Goal: Check status: Check status

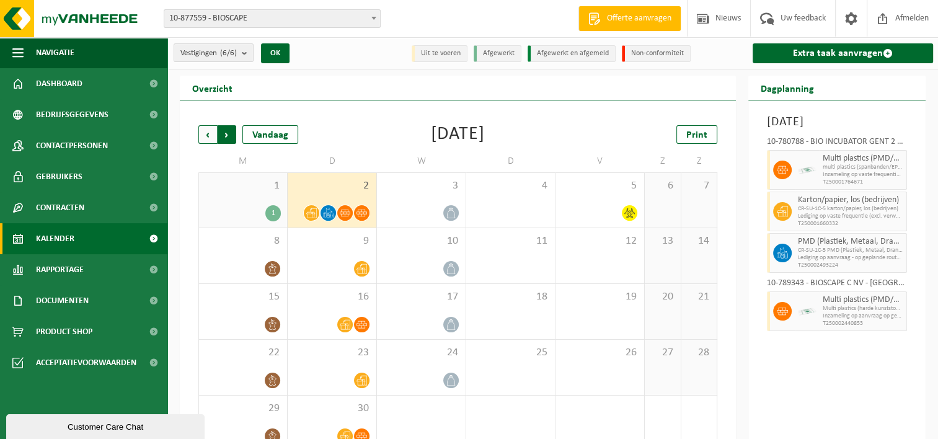
click at [203, 135] on span "Vorige" at bounding box center [207, 134] width 19 height 19
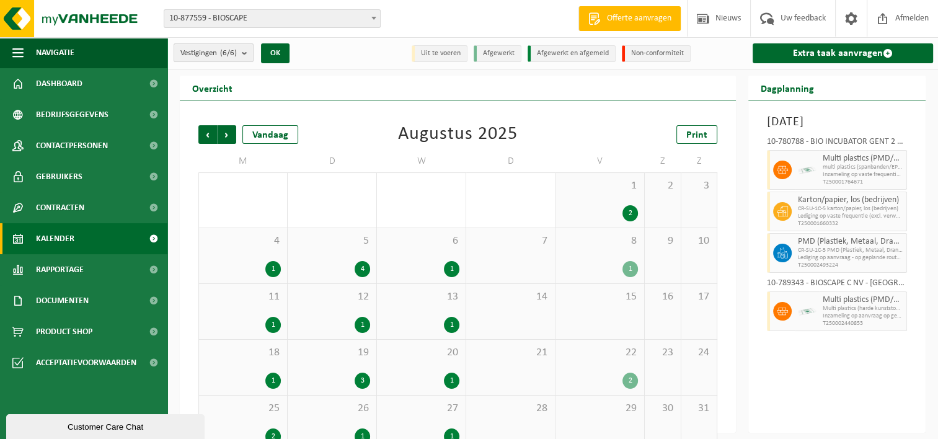
click at [245, 53] on b "submit" at bounding box center [247, 52] width 11 height 17
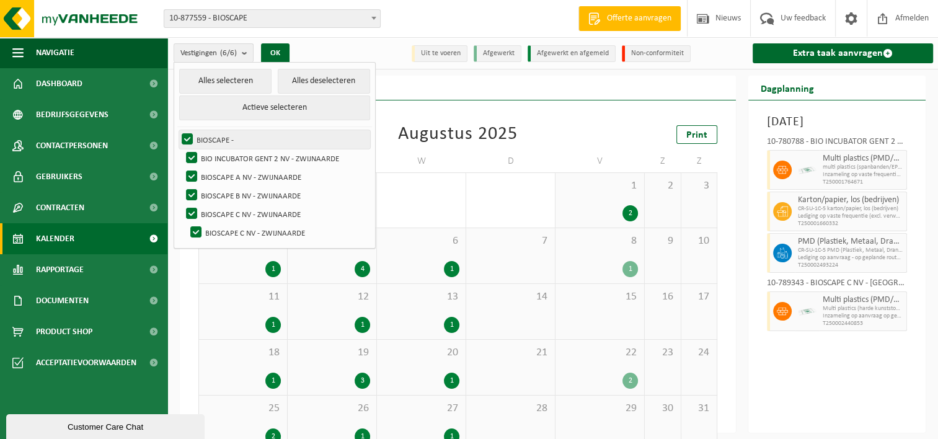
click at [188, 136] on label "BIOSCAPE -" at bounding box center [274, 139] width 191 height 19
click at [177, 130] on input "BIOSCAPE -" at bounding box center [177, 130] width 1 height 1
checkbox input "false"
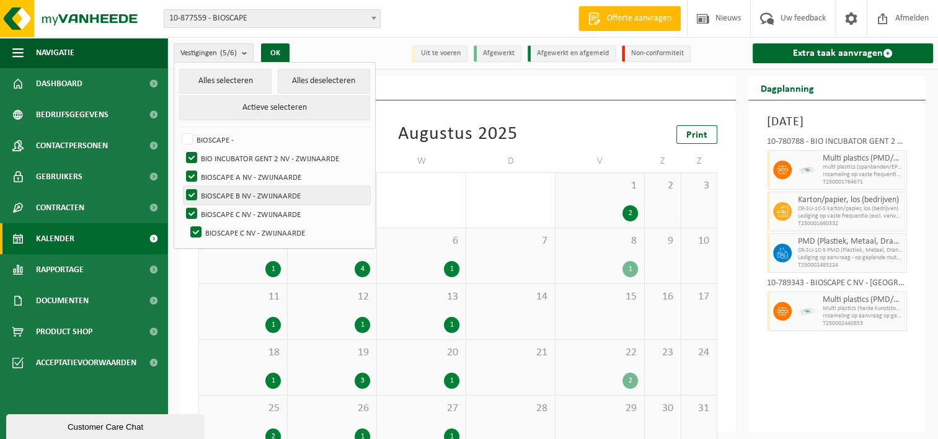
click at [191, 196] on label "BIOSCAPE B NV - ZWIJNAARDE" at bounding box center [276, 195] width 187 height 19
click at [182, 186] on input "BIOSCAPE B NV - ZWIJNAARDE" at bounding box center [181, 185] width 1 height 1
checkbox input "false"
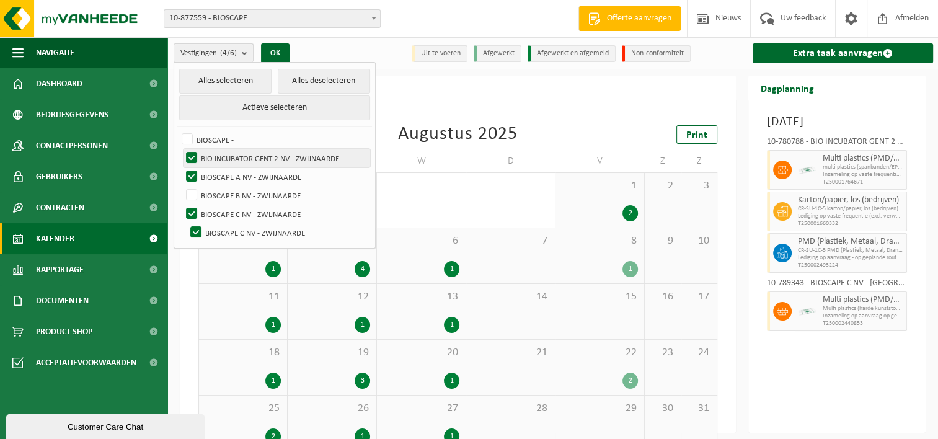
click at [189, 152] on label "BIO INCUBATOR GENT 2 NV - ZWIJNAARDE" at bounding box center [276, 158] width 187 height 19
click at [182, 149] on input "BIO INCUBATOR GENT 2 NV - ZWIJNAARDE" at bounding box center [181, 148] width 1 height 1
checkbox input "false"
click at [189, 176] on label "BIOSCAPE A NV - ZWIJNAARDE" at bounding box center [276, 176] width 187 height 19
click at [182, 167] on input "BIOSCAPE A NV - ZWIJNAARDE" at bounding box center [181, 167] width 1 height 1
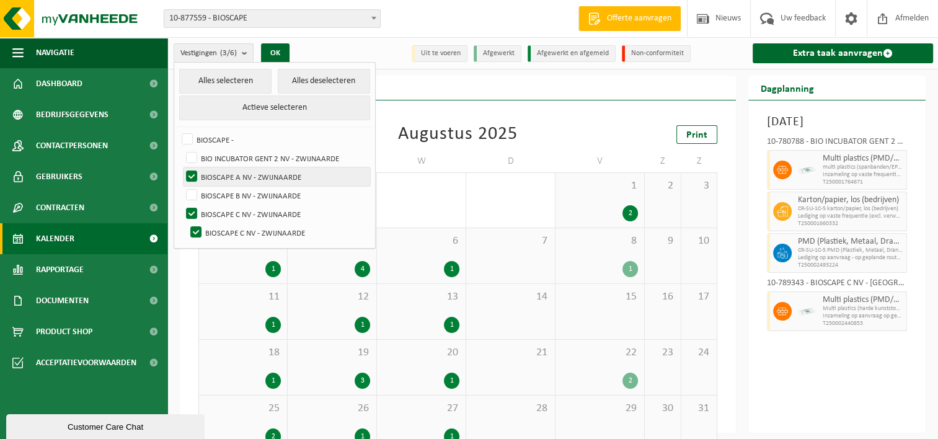
checkbox input "false"
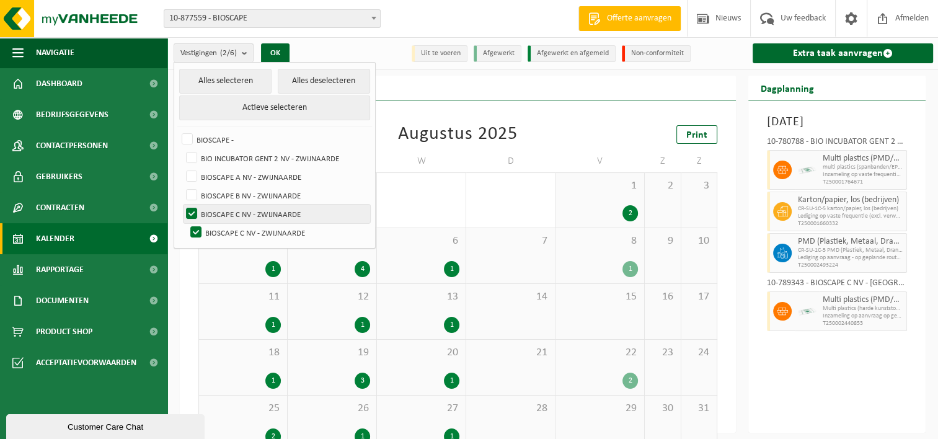
click at [189, 216] on label "BIOSCAPE C NV - ZWIJNAARDE" at bounding box center [276, 214] width 187 height 19
click at [182, 205] on input "BIOSCAPE C NV - ZWIJNAARDE" at bounding box center [181, 204] width 1 height 1
checkbox input "false"
click at [192, 226] on label "BIOSCAPE C NV - ZWIJNAARDE" at bounding box center [279, 232] width 182 height 19
click at [186, 223] on input "BIOSCAPE C NV - ZWIJNAARDE" at bounding box center [185, 223] width 1 height 1
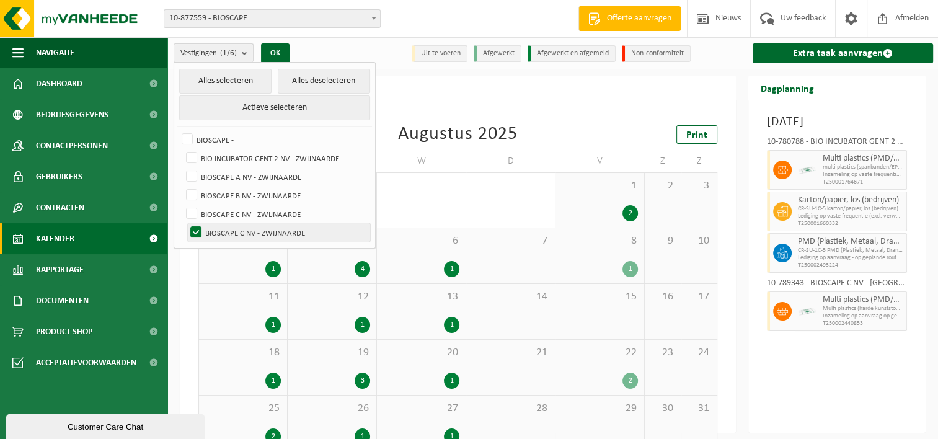
checkbox input "false"
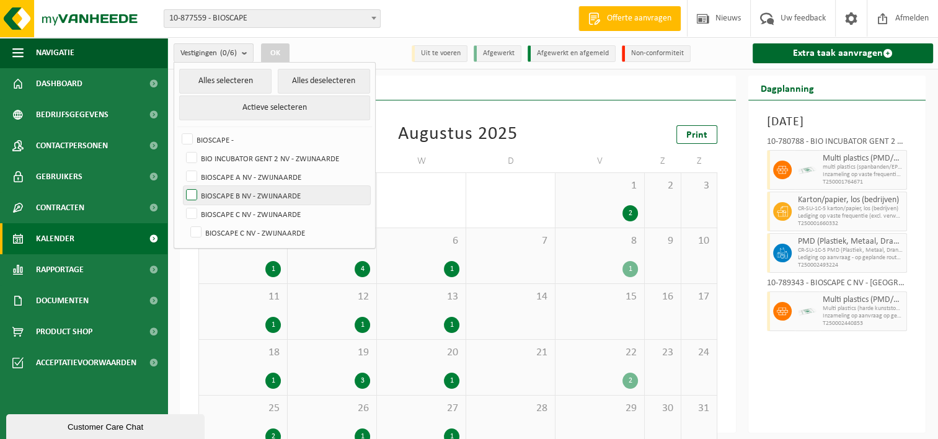
click at [193, 196] on label "BIOSCAPE B NV - ZWIJNAARDE" at bounding box center [276, 195] width 187 height 19
click at [182, 186] on input "BIOSCAPE B NV - ZWIJNAARDE" at bounding box center [181, 185] width 1 height 1
checkbox input "true"
click at [418, 116] on div "Vorige Volgende Vandaag Augustus 2025 Print M D W D V Z Z 28 2 29 1 30 1 31 1 2…" at bounding box center [457, 288] width 531 height 351
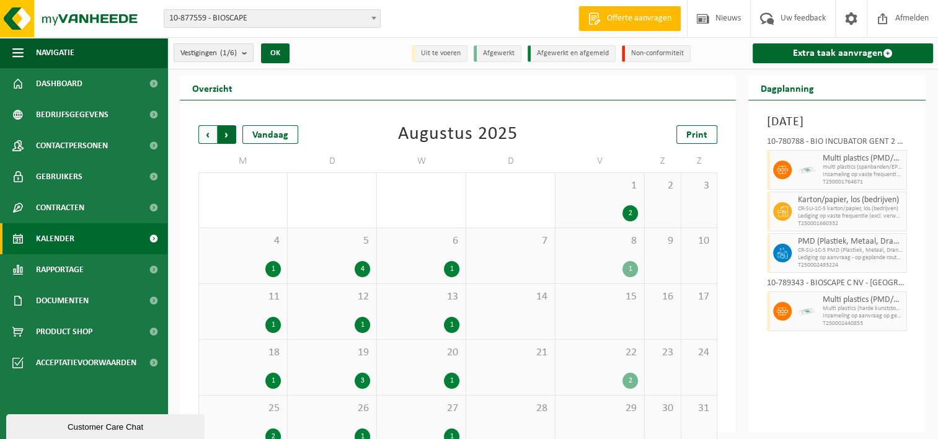
click at [210, 136] on span "Vorige" at bounding box center [207, 134] width 19 height 19
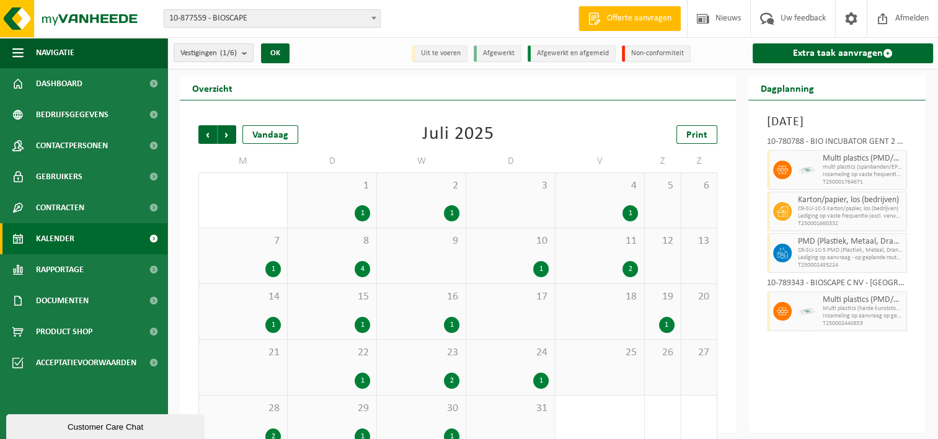
scroll to position [24, 0]
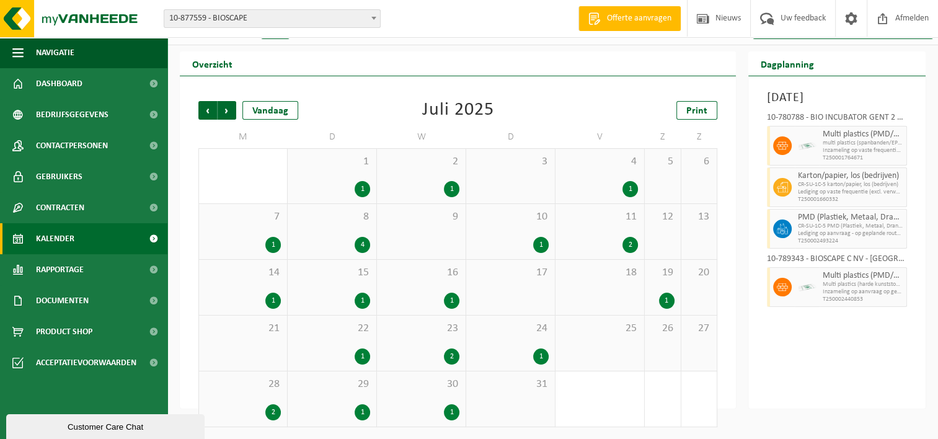
click at [317, 242] on div "4" at bounding box center [332, 245] width 76 height 16
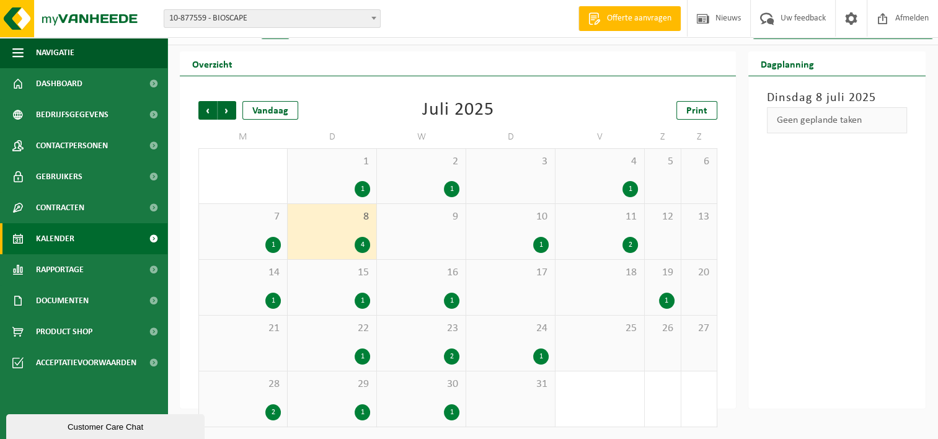
scroll to position [0, 0]
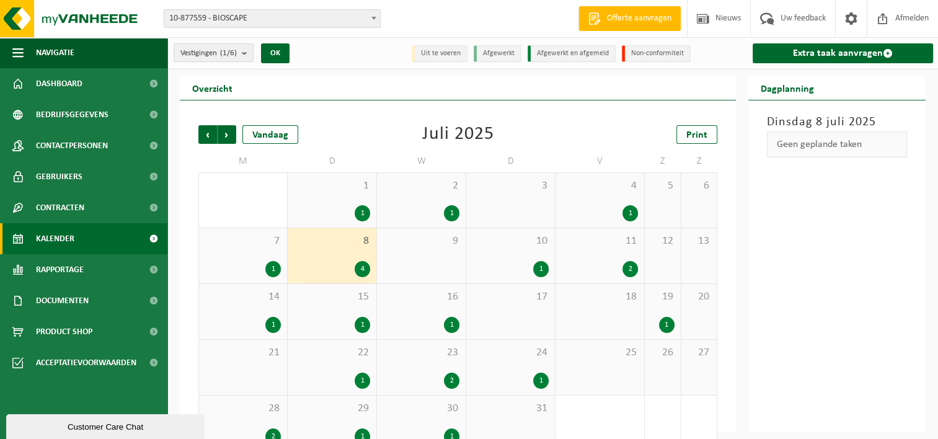
click at [253, 242] on span "7" at bounding box center [243, 241] width 76 height 14
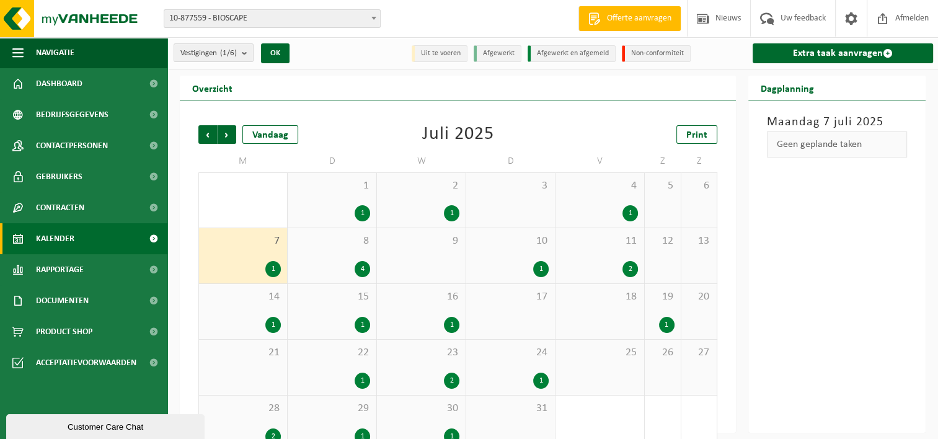
click at [447, 253] on div "9" at bounding box center [421, 255] width 89 height 55
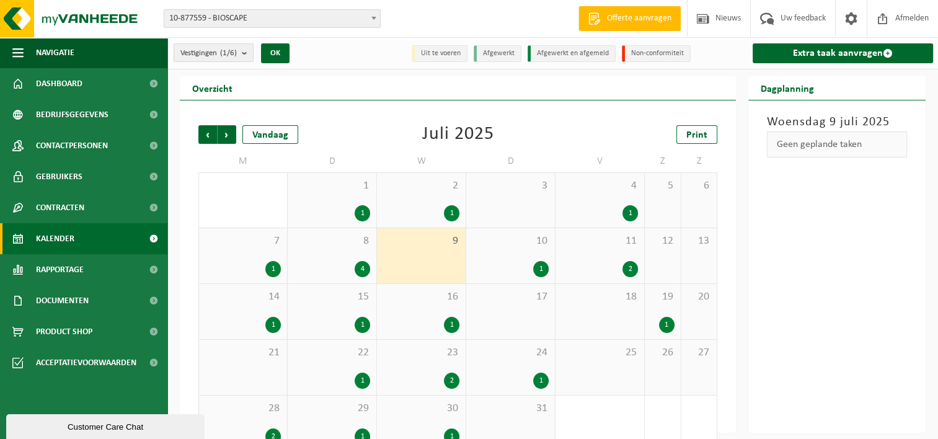
click at [518, 256] on div "10 1" at bounding box center [510, 255] width 89 height 55
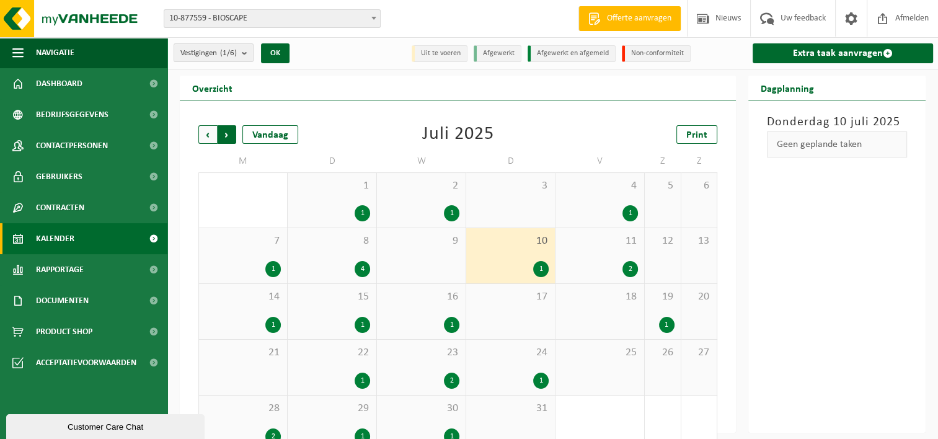
click at [203, 134] on span "Vorige" at bounding box center [207, 134] width 19 height 19
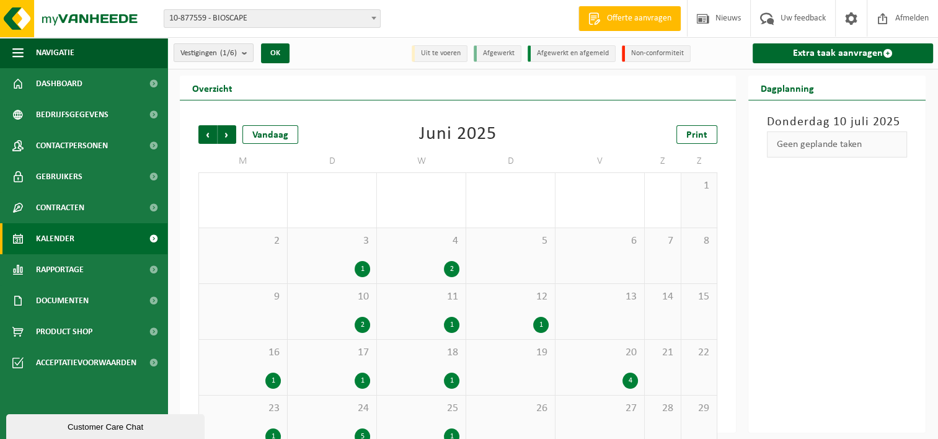
click at [384, 248] on div "4 2" at bounding box center [421, 255] width 89 height 55
click at [266, 263] on div "2" at bounding box center [243, 255] width 88 height 55
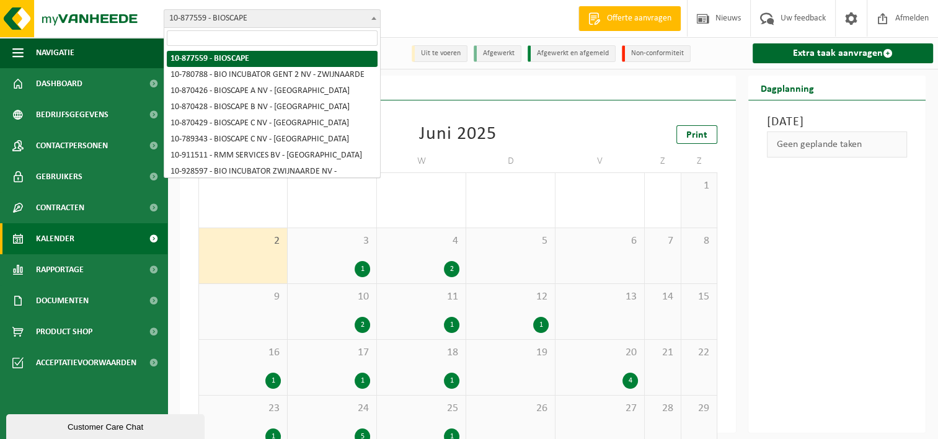
click at [242, 22] on span "10-877559 - BIOSCAPE" at bounding box center [272, 18] width 216 height 17
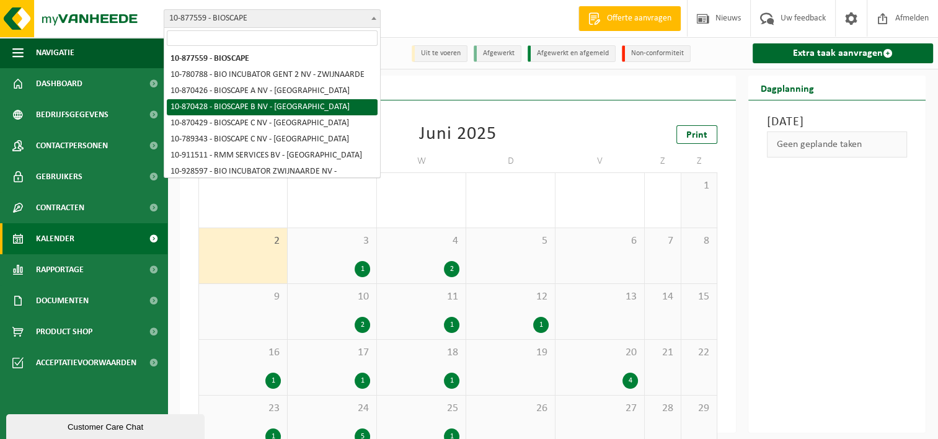
select select "104674"
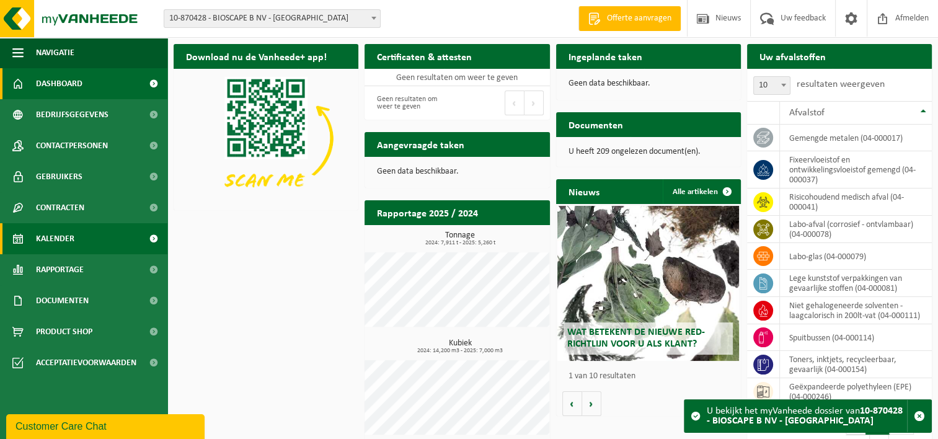
click at [82, 237] on link "Kalender" at bounding box center [83, 238] width 167 height 31
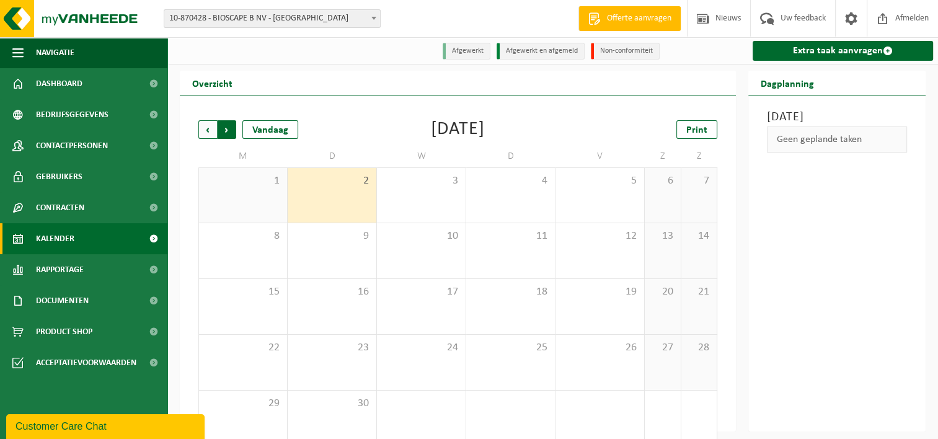
click at [208, 131] on span "Vorige" at bounding box center [207, 129] width 19 height 19
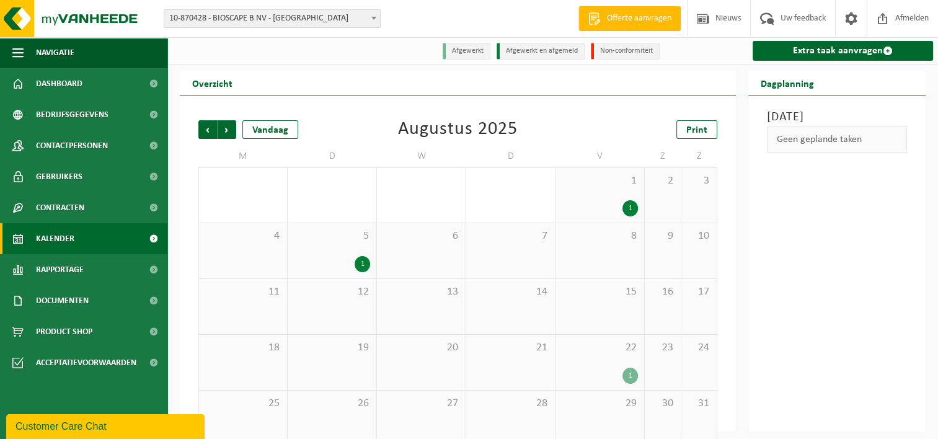
click at [306, 240] on span "5" at bounding box center [332, 236] width 76 height 14
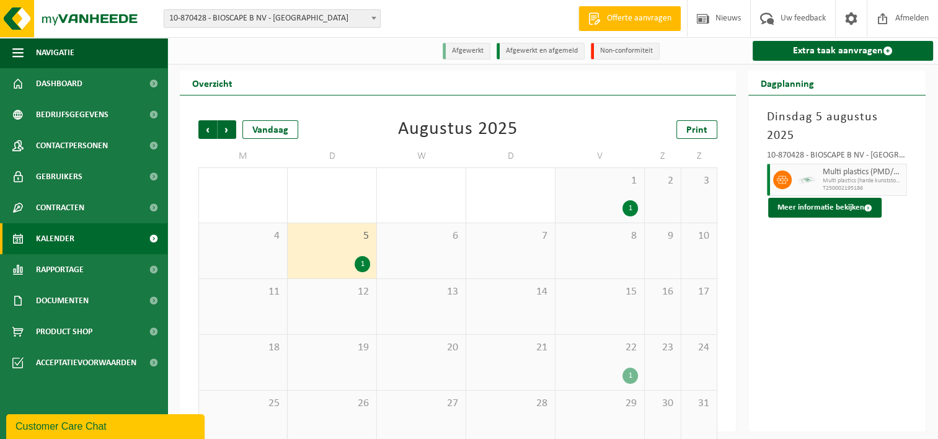
click at [587, 198] on div "1 1" at bounding box center [599, 195] width 89 height 55
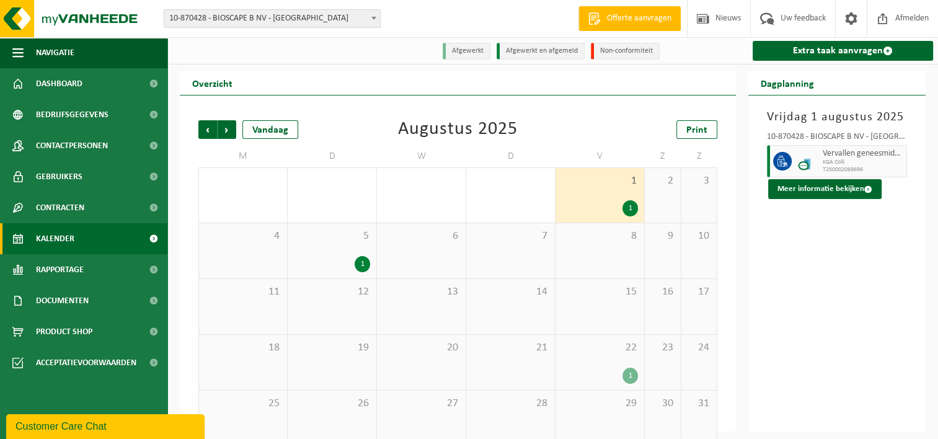
click at [567, 369] on div "1" at bounding box center [600, 376] width 76 height 16
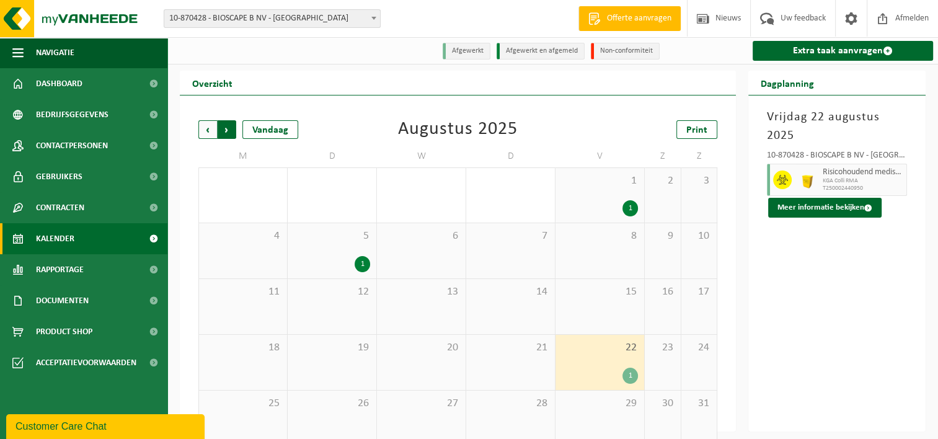
click at [208, 131] on span "Vorige" at bounding box center [207, 129] width 19 height 19
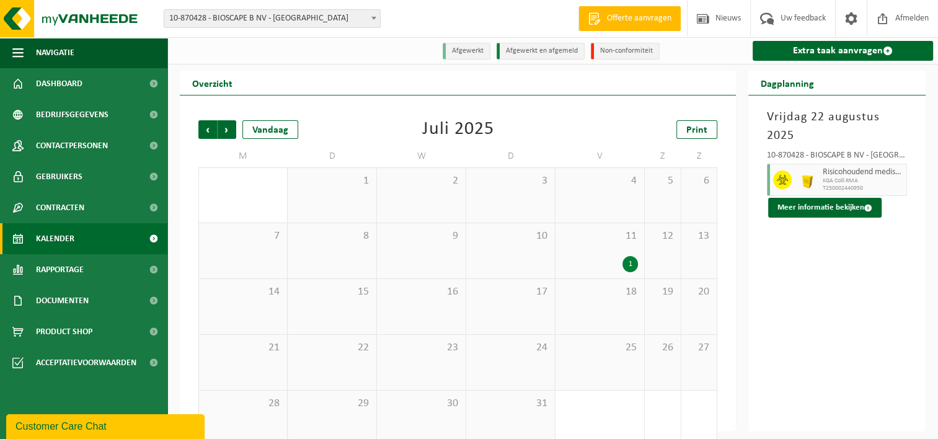
click at [591, 250] on div "11 1" at bounding box center [599, 250] width 89 height 55
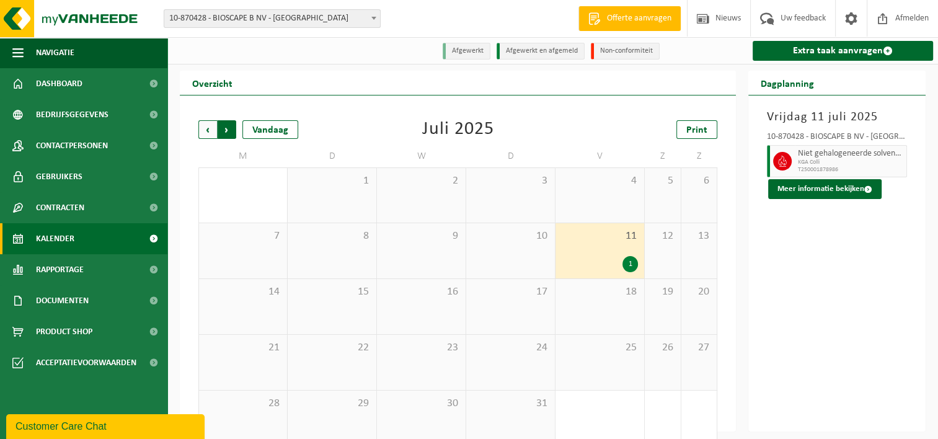
click at [203, 131] on span "Vorige" at bounding box center [207, 129] width 19 height 19
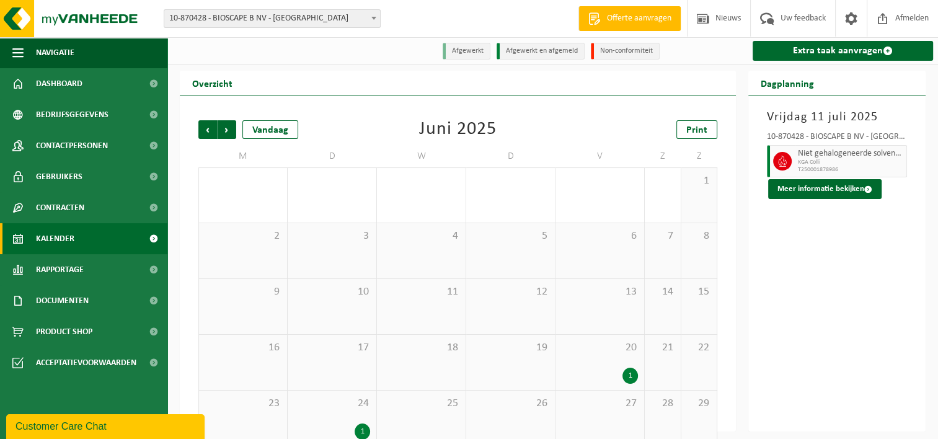
click at [584, 346] on span "20" at bounding box center [600, 348] width 76 height 14
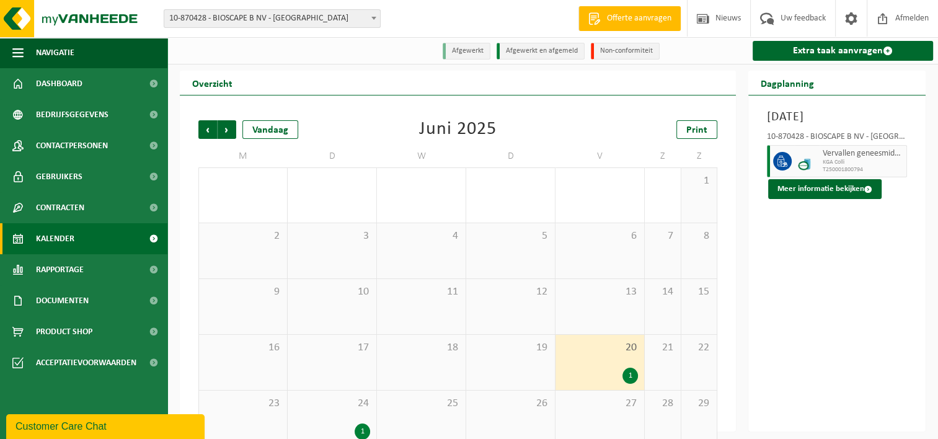
click at [317, 410] on span "24" at bounding box center [332, 404] width 76 height 14
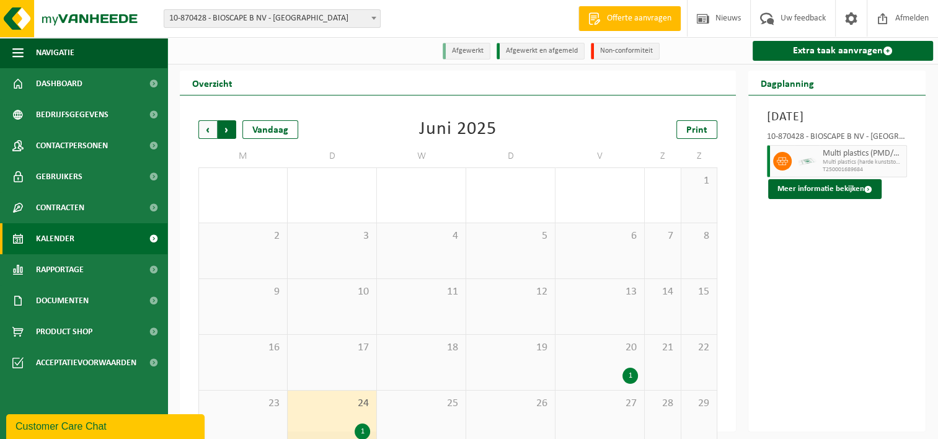
click at [201, 131] on span "Vorige" at bounding box center [207, 129] width 19 height 19
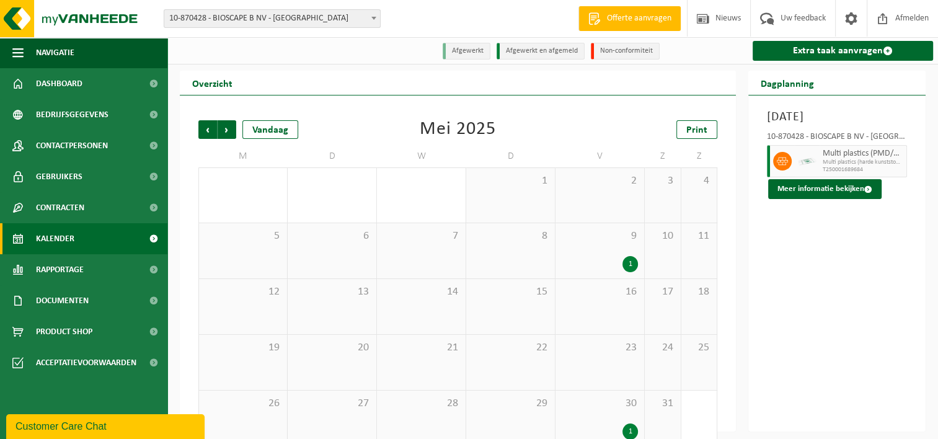
click at [613, 260] on div "1" at bounding box center [600, 264] width 76 height 16
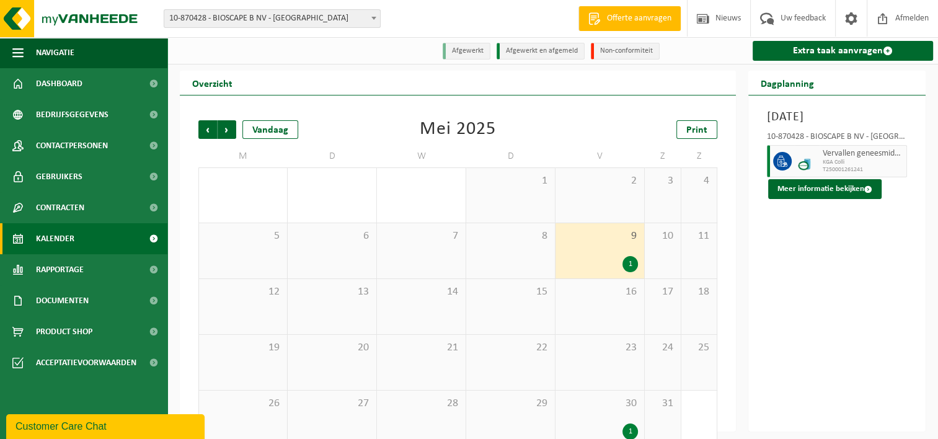
click at [592, 404] on span "30" at bounding box center [600, 404] width 76 height 14
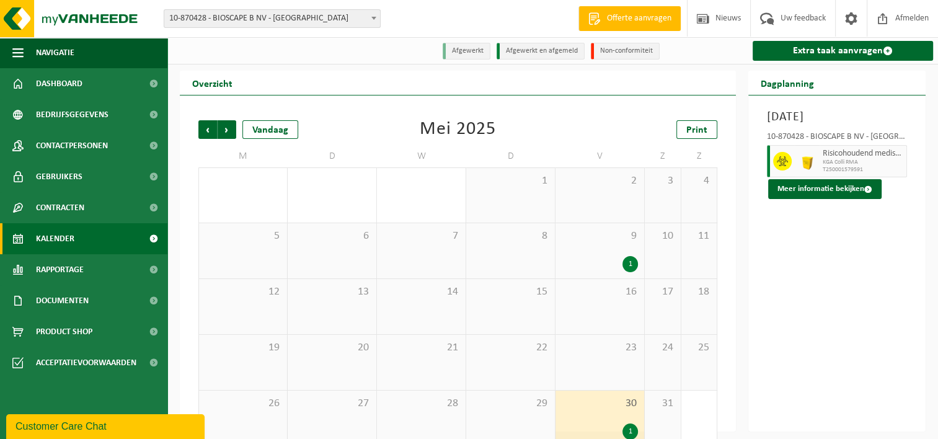
click at [568, 255] on div "9 1" at bounding box center [599, 250] width 89 height 55
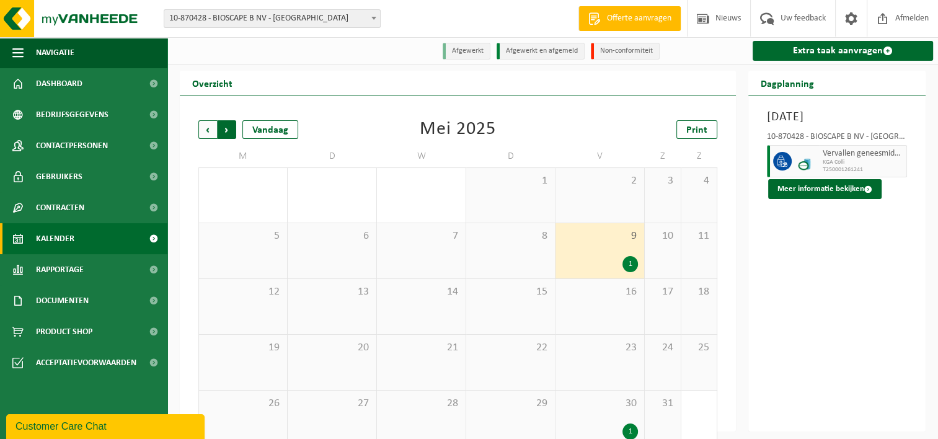
click at [211, 130] on span "Vorige" at bounding box center [207, 129] width 19 height 19
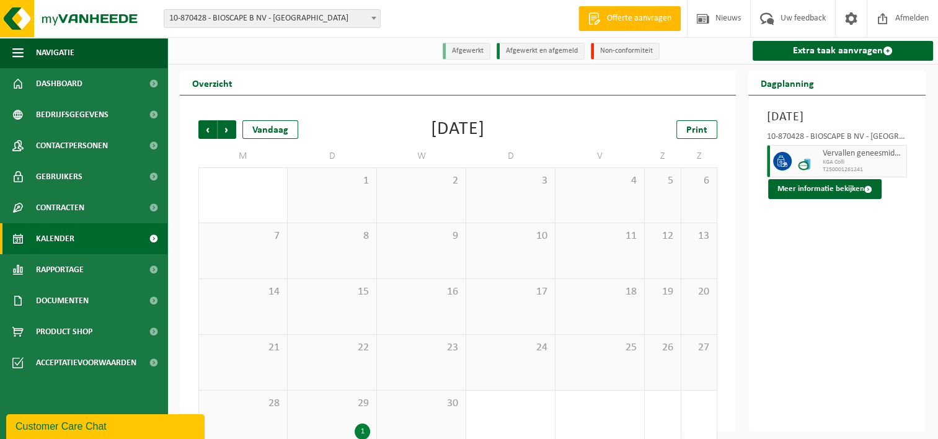
click at [333, 409] on span "29" at bounding box center [332, 404] width 76 height 14
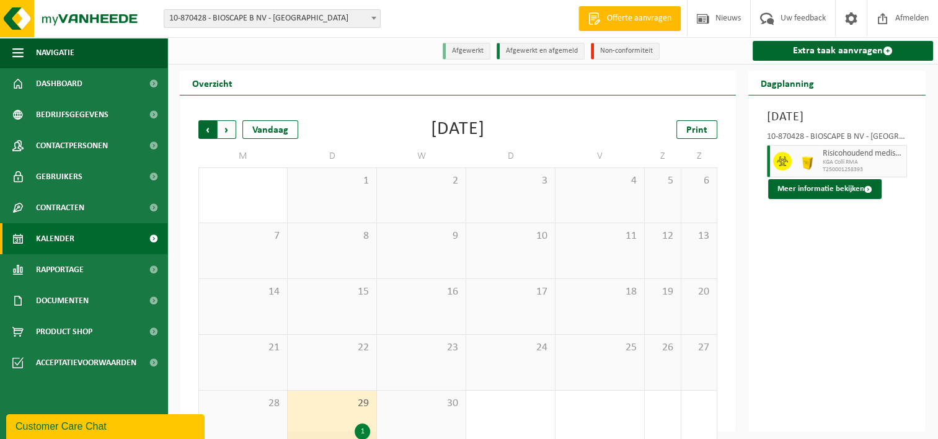
click at [226, 134] on span "Volgende" at bounding box center [227, 129] width 19 height 19
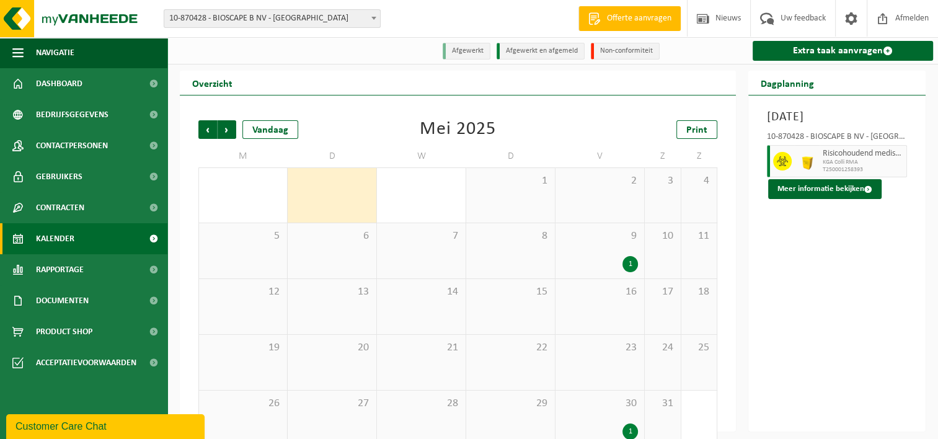
click at [591, 257] on div "1" at bounding box center [600, 264] width 76 height 16
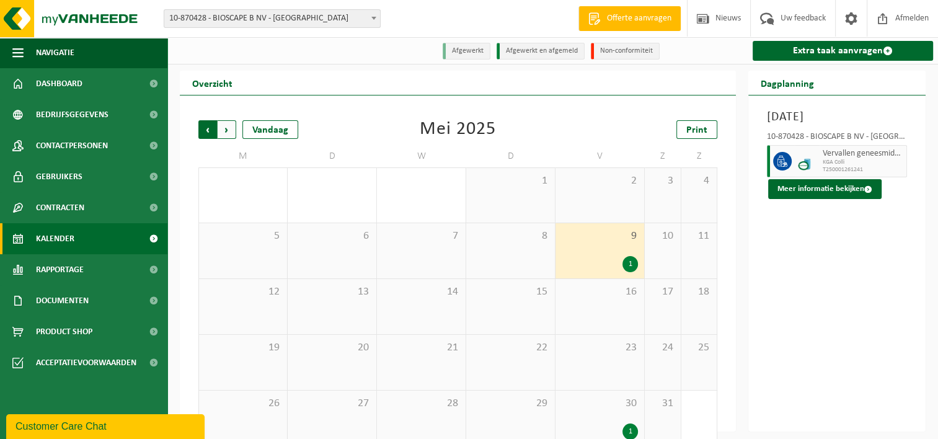
click at [227, 133] on span "Volgende" at bounding box center [227, 129] width 19 height 19
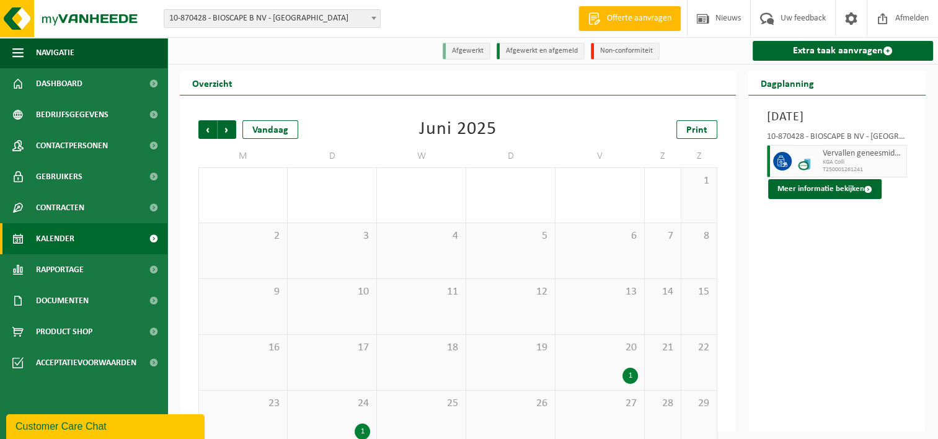
click at [328, 399] on span "24" at bounding box center [332, 404] width 76 height 14
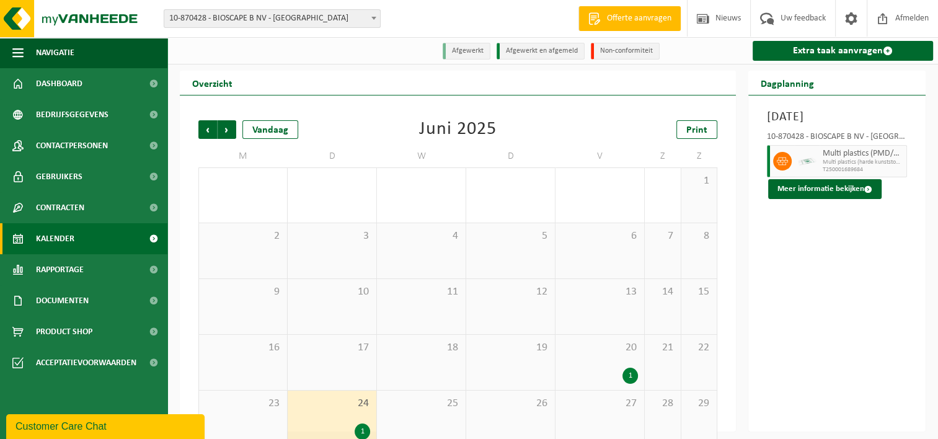
click at [619, 379] on div "1" at bounding box center [600, 376] width 76 height 16
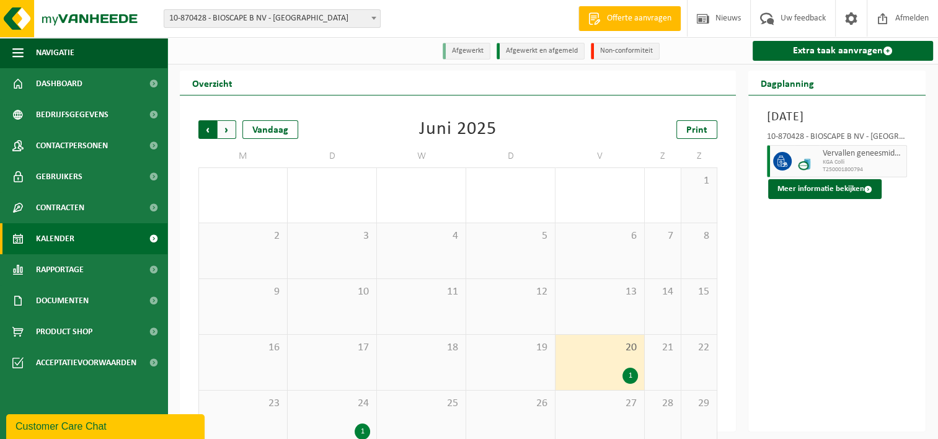
click at [223, 129] on span "Volgende" at bounding box center [227, 129] width 19 height 19
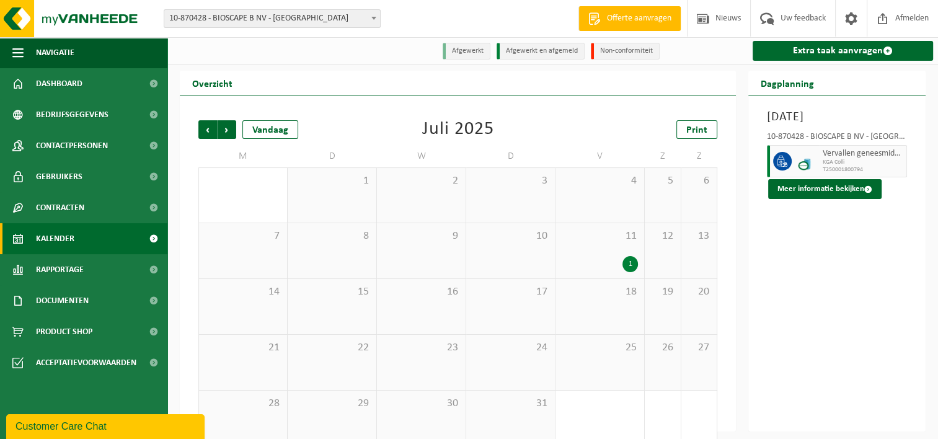
click at [562, 268] on div "1" at bounding box center [600, 264] width 76 height 16
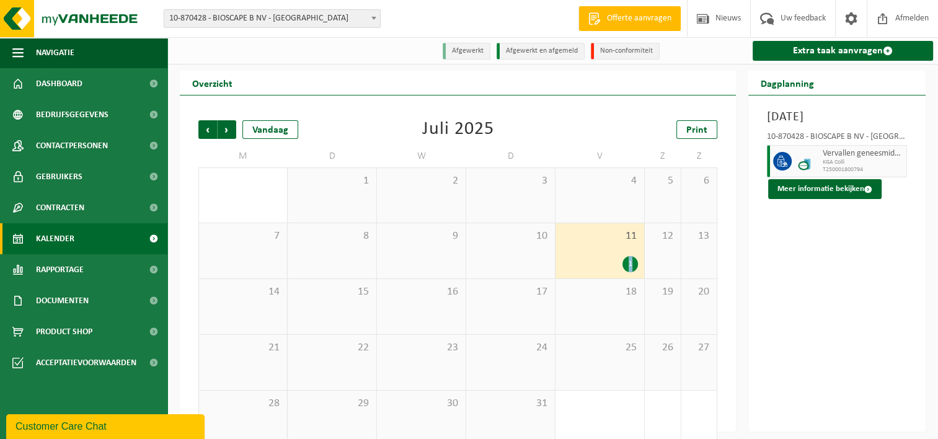
click at [562, 268] on div "1" at bounding box center [600, 264] width 76 height 16
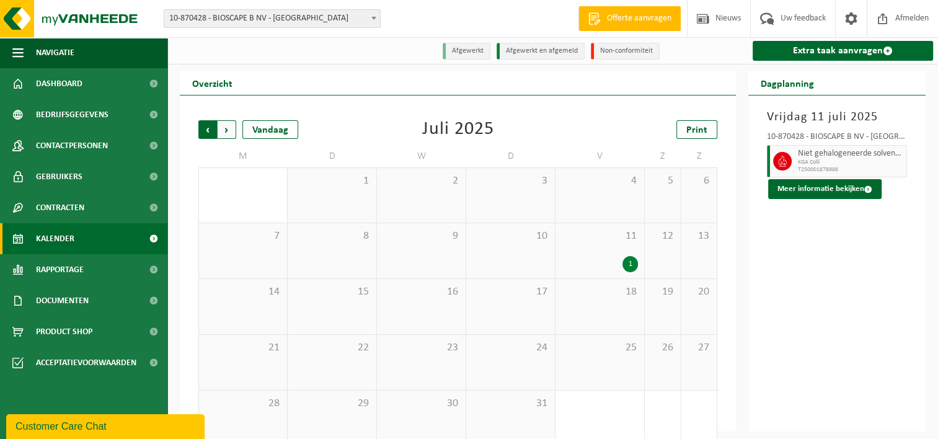
click at [229, 134] on span "Volgende" at bounding box center [227, 129] width 19 height 19
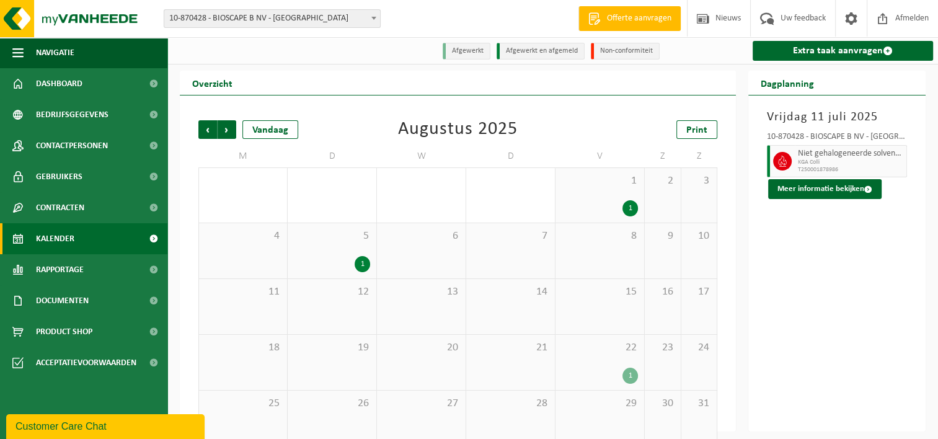
click at [337, 258] on div "1" at bounding box center [332, 264] width 76 height 16
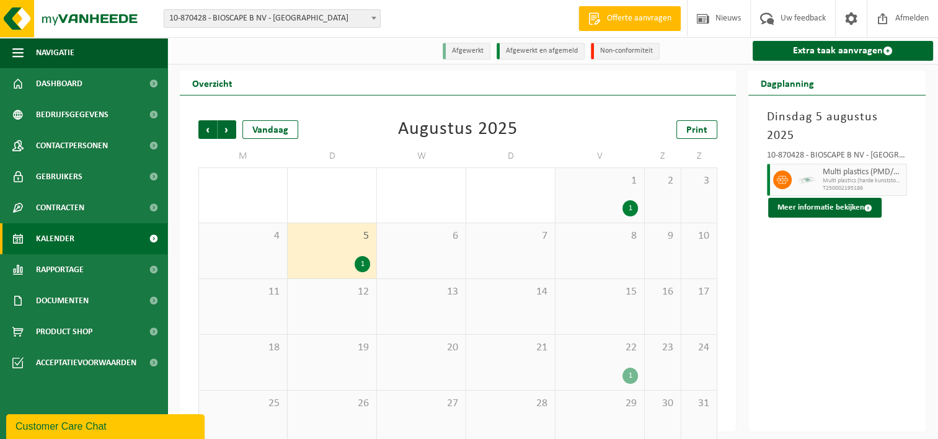
click at [605, 187] on span "1" at bounding box center [600, 181] width 76 height 14
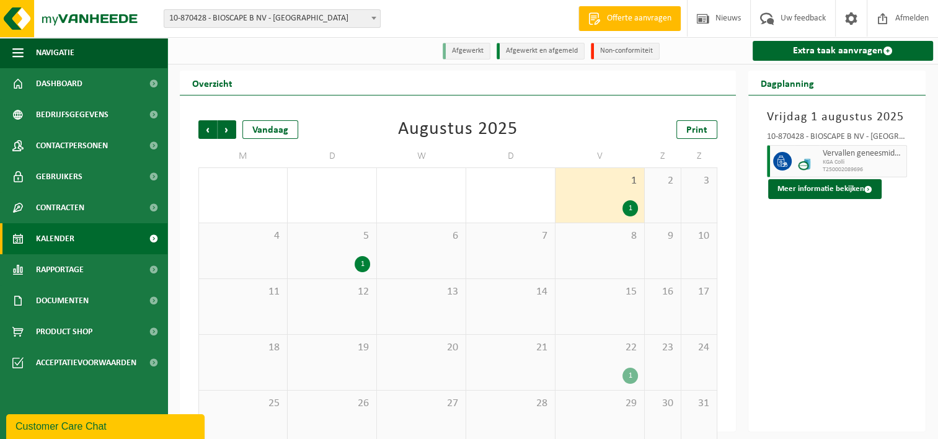
click at [601, 371] on div "1" at bounding box center [600, 376] width 76 height 16
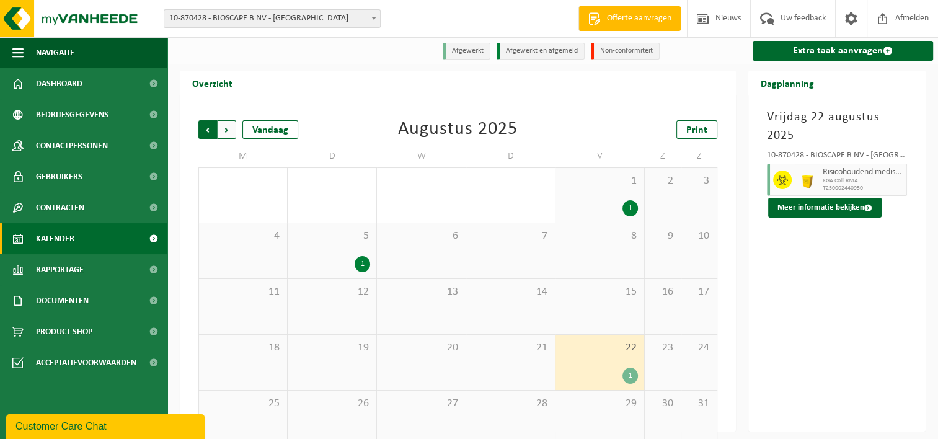
click at [223, 134] on span "Volgende" at bounding box center [227, 129] width 19 height 19
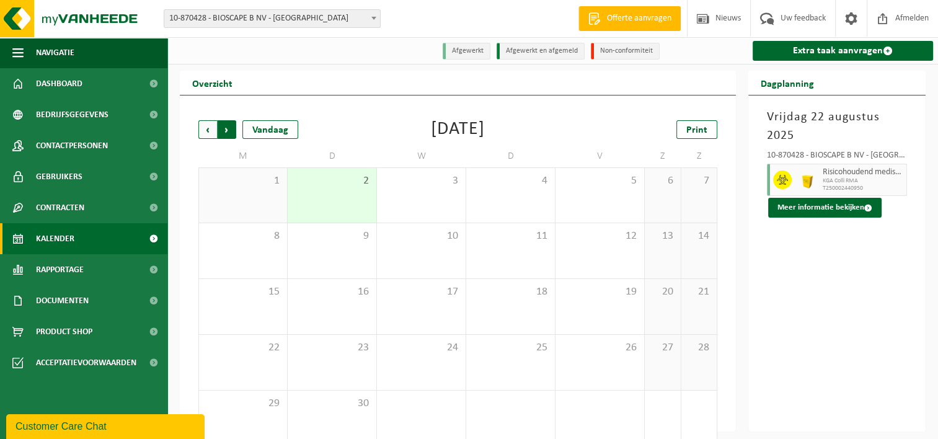
click at [200, 131] on span "Vorige" at bounding box center [207, 129] width 19 height 19
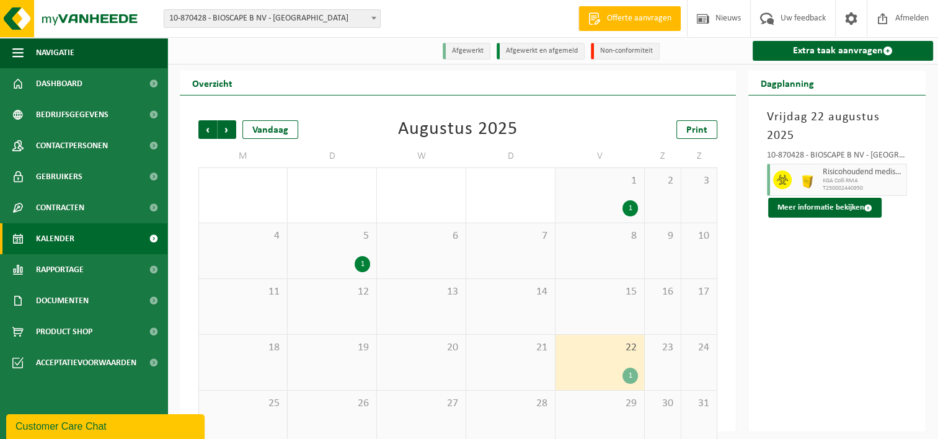
click at [200, 131] on span "Vorige" at bounding box center [207, 129] width 19 height 19
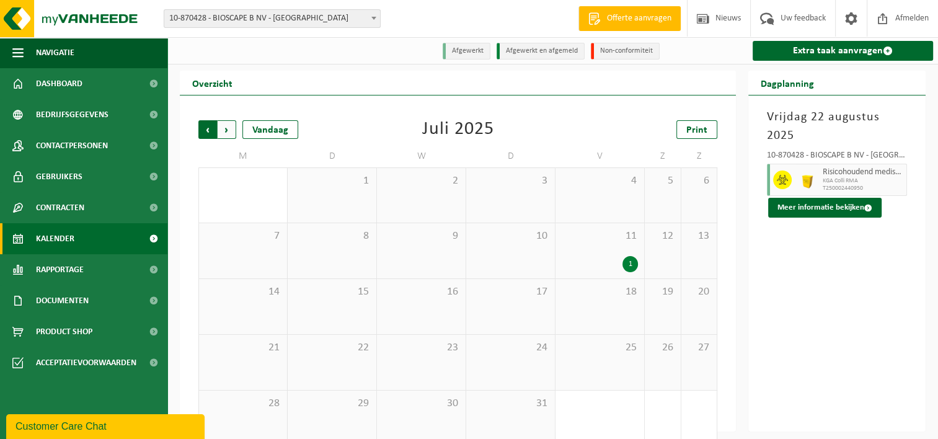
click at [226, 132] on span "Volgende" at bounding box center [227, 129] width 19 height 19
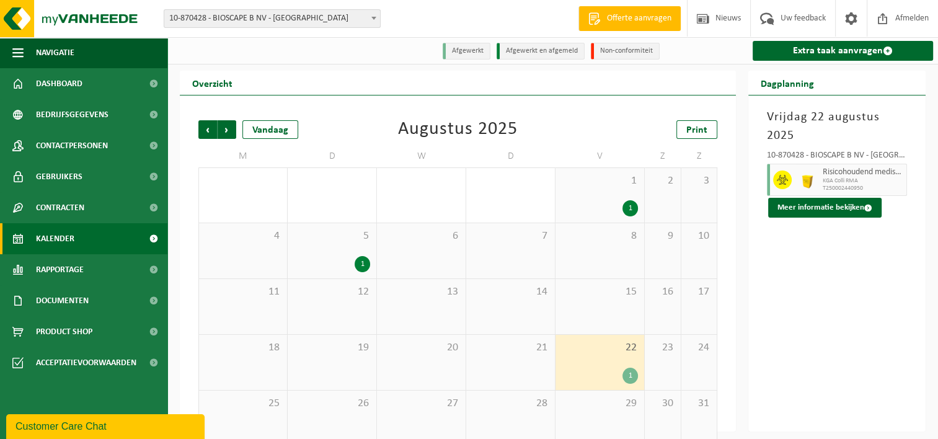
click at [568, 192] on div "1 1" at bounding box center [599, 195] width 89 height 55
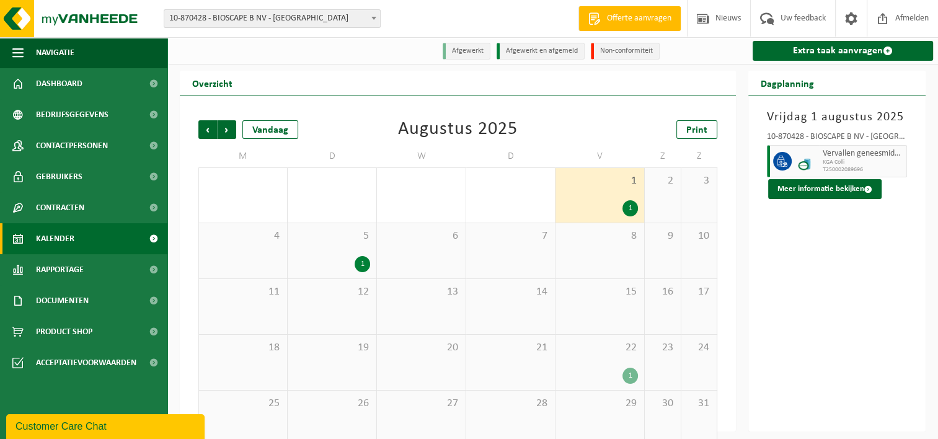
click at [340, 243] on span "5" at bounding box center [332, 236] width 76 height 14
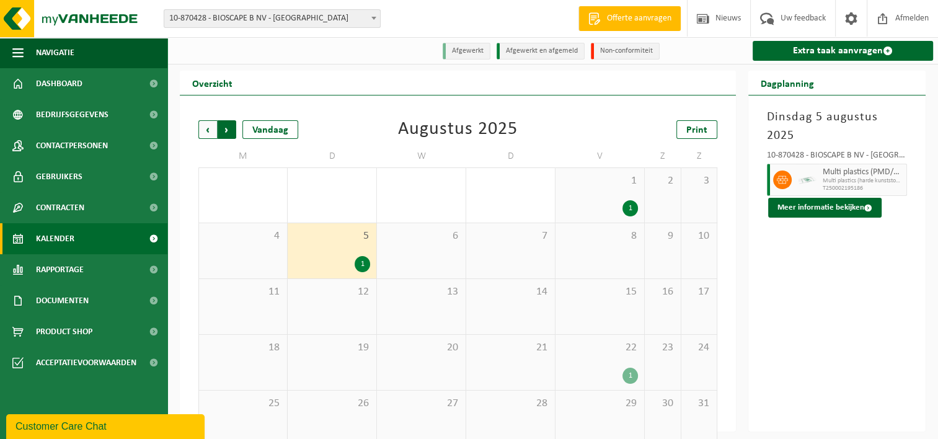
click at [213, 130] on span "Vorige" at bounding box center [207, 129] width 19 height 19
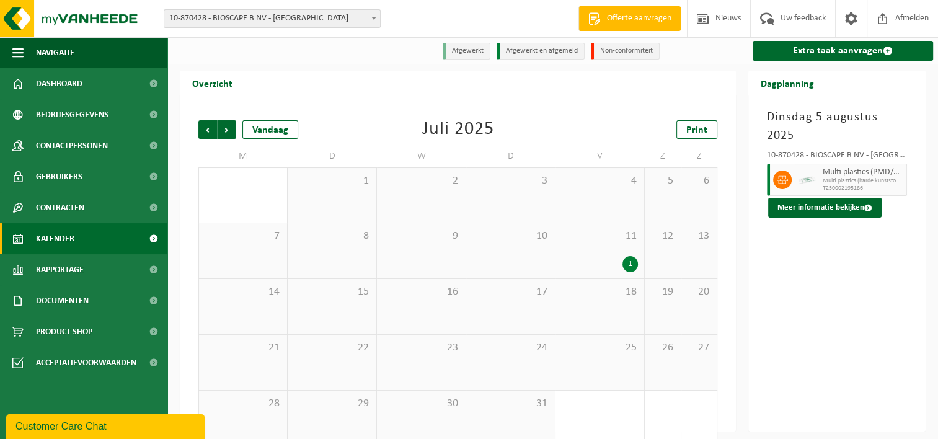
click at [604, 253] on div "11 1" at bounding box center [599, 250] width 89 height 55
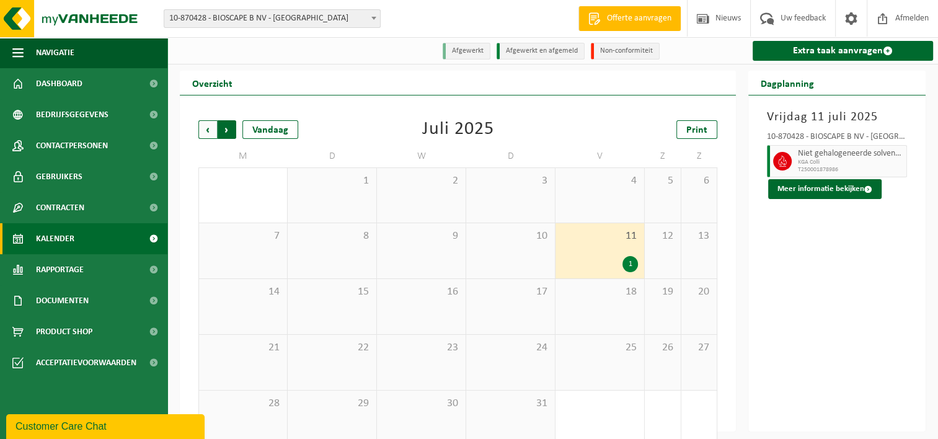
click at [209, 125] on span "Vorige" at bounding box center [207, 129] width 19 height 19
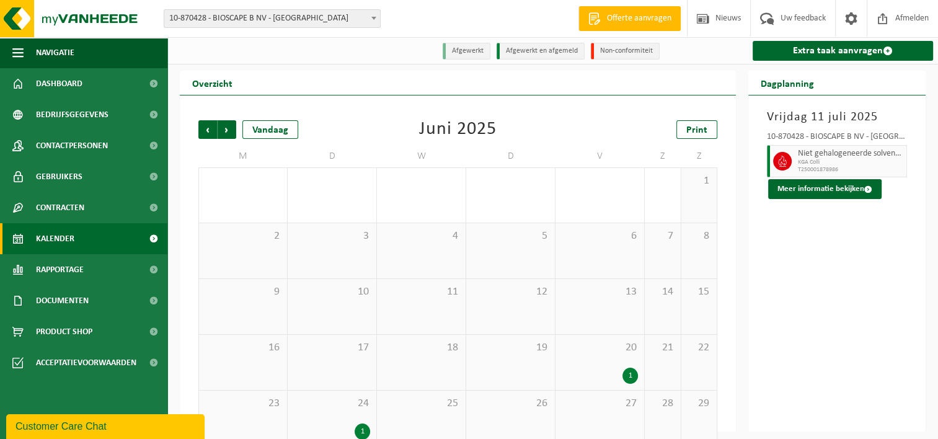
click at [325, 420] on div "24 1" at bounding box center [332, 417] width 89 height 55
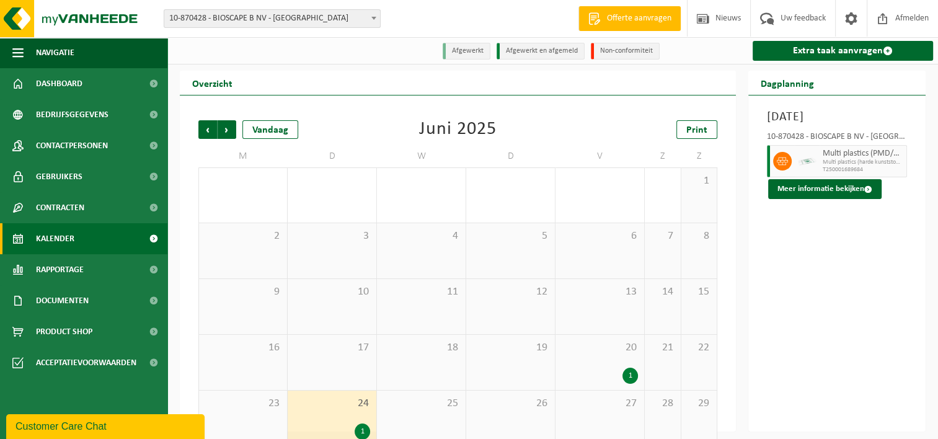
click at [599, 354] on span "20" at bounding box center [600, 348] width 76 height 14
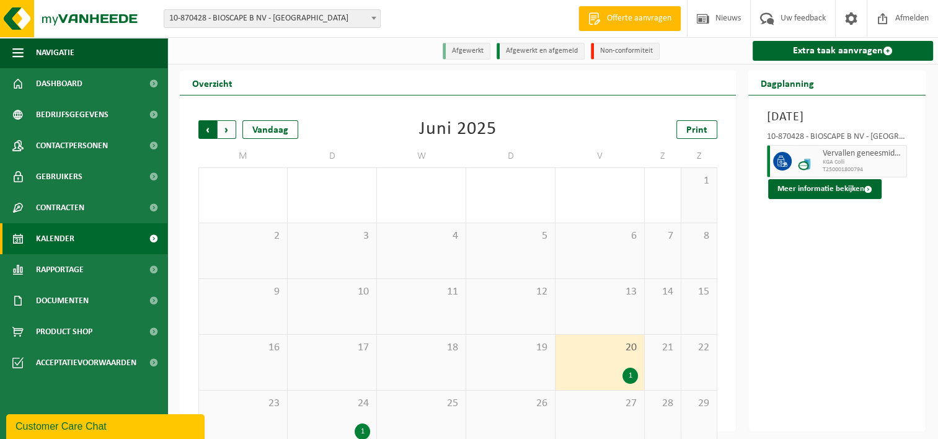
click at [223, 130] on span "Volgende" at bounding box center [227, 129] width 19 height 19
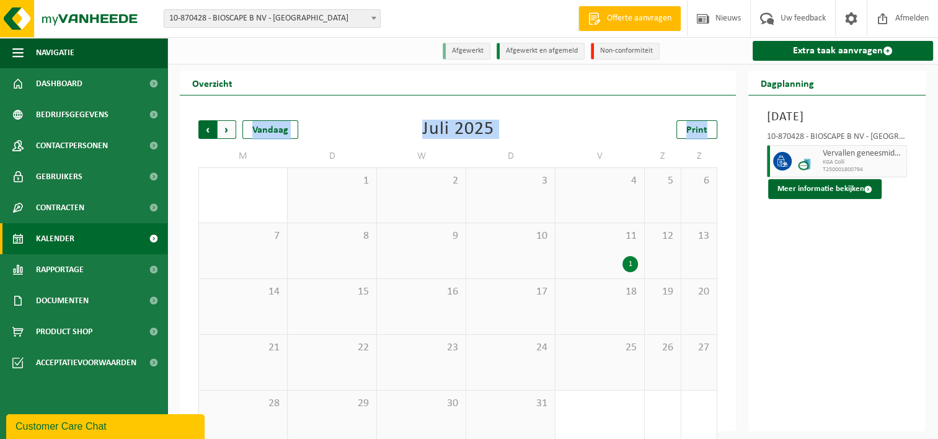
drag, startPoint x: 239, startPoint y: 151, endPoint x: 230, endPoint y: 135, distance: 18.6
click at [230, 135] on div "Vorige Volgende Vandaag Juli 2025 Print M D W D V Z Z 30 1 2 3 4 5 6 7 8 9 10 1…" at bounding box center [457, 283] width 531 height 351
click at [230, 135] on span "Volgende" at bounding box center [227, 129] width 19 height 19
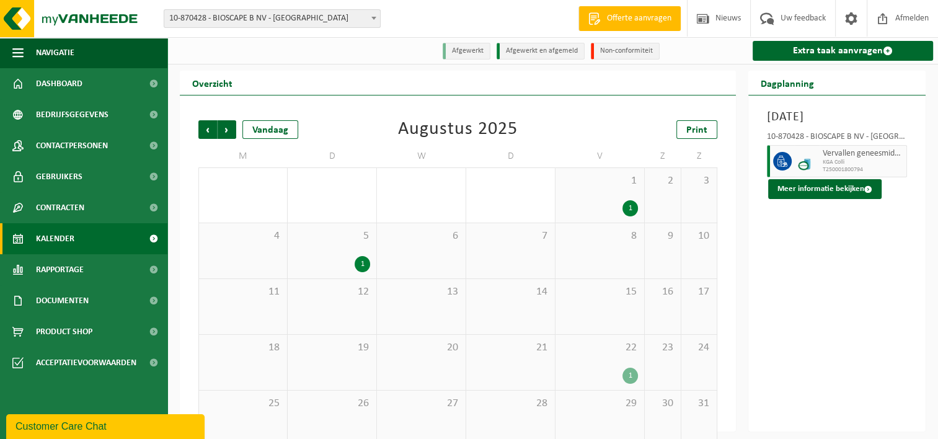
scroll to position [20, 0]
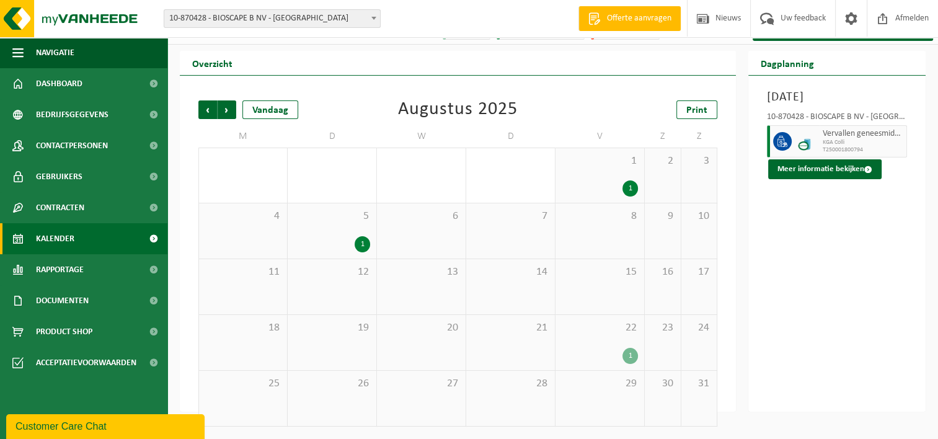
click at [307, 230] on div "5 1" at bounding box center [332, 230] width 89 height 55
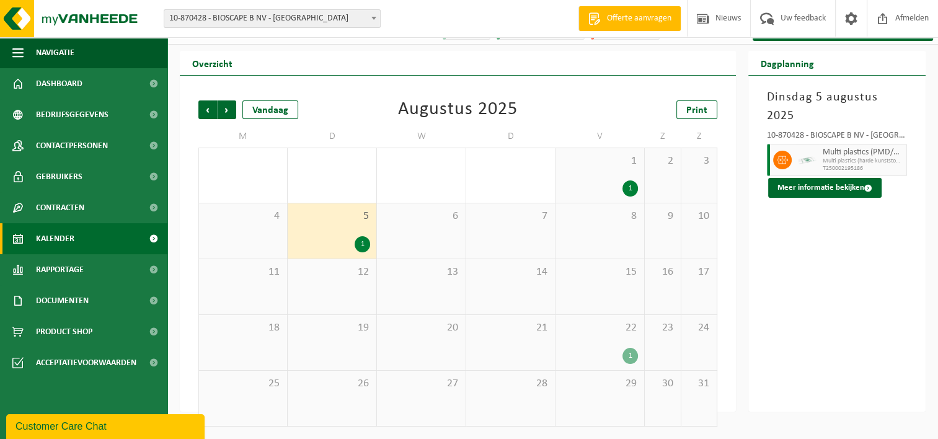
click at [611, 354] on div "1" at bounding box center [600, 356] width 76 height 16
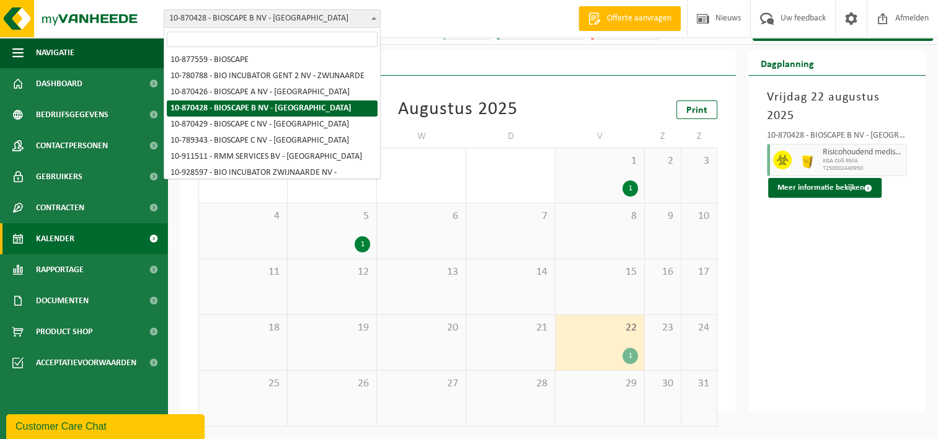
click at [361, 22] on span "10-870428 - BIOSCAPE B NV - [GEOGRAPHIC_DATA]" at bounding box center [272, 18] width 216 height 17
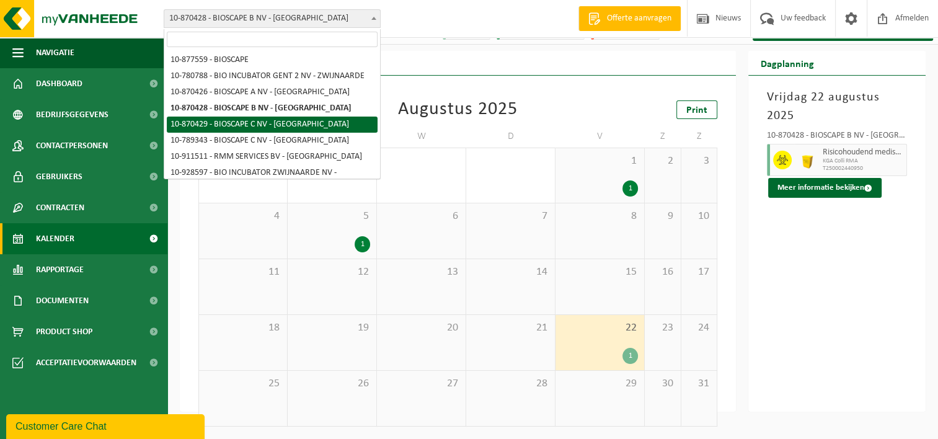
select select "104675"
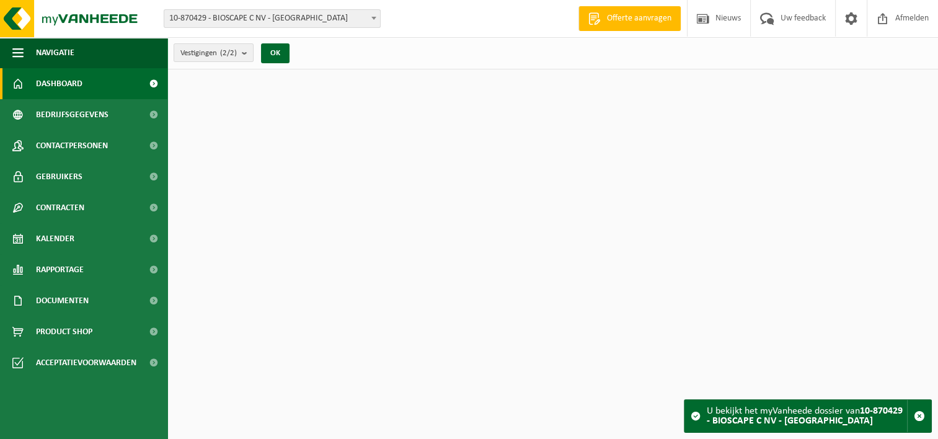
click at [341, 20] on span "10-870429 - BIOSCAPE C NV - [GEOGRAPHIC_DATA]" at bounding box center [272, 18] width 216 height 17
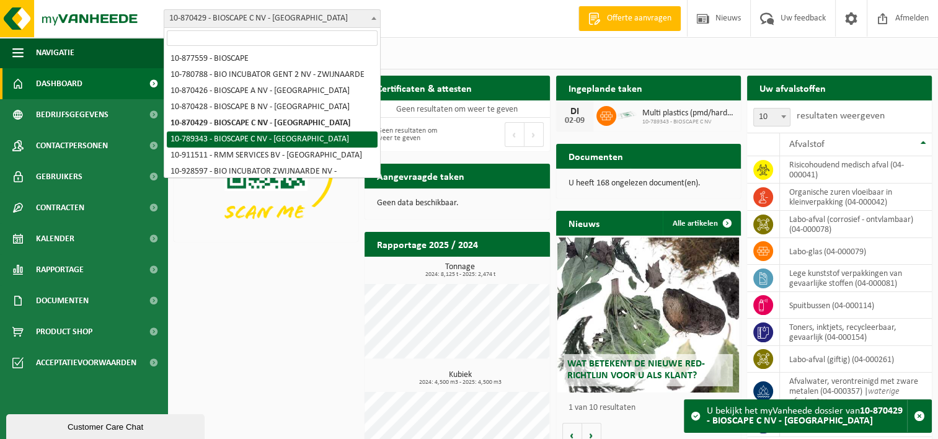
select select "105544"
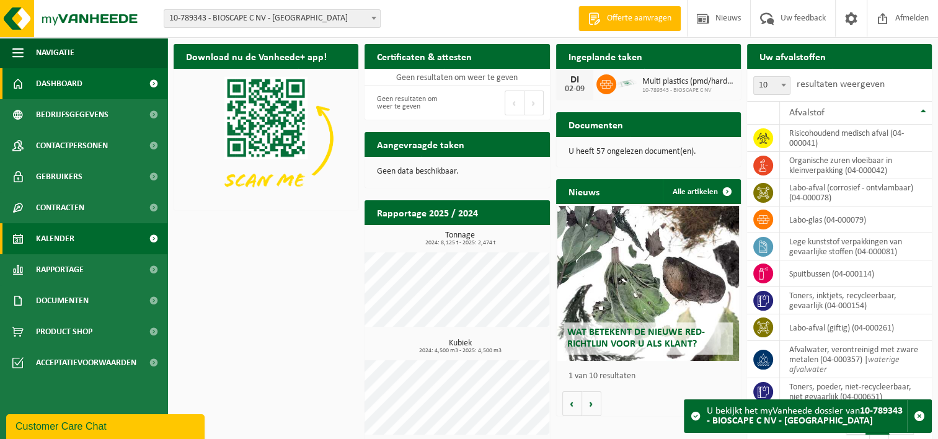
click at [51, 245] on span "Kalender" at bounding box center [55, 238] width 38 height 31
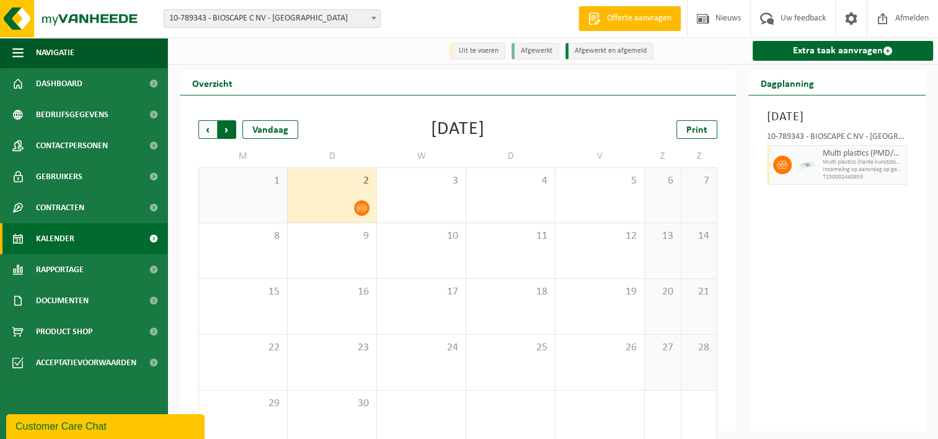
click at [208, 133] on span "Vorige" at bounding box center [207, 129] width 19 height 19
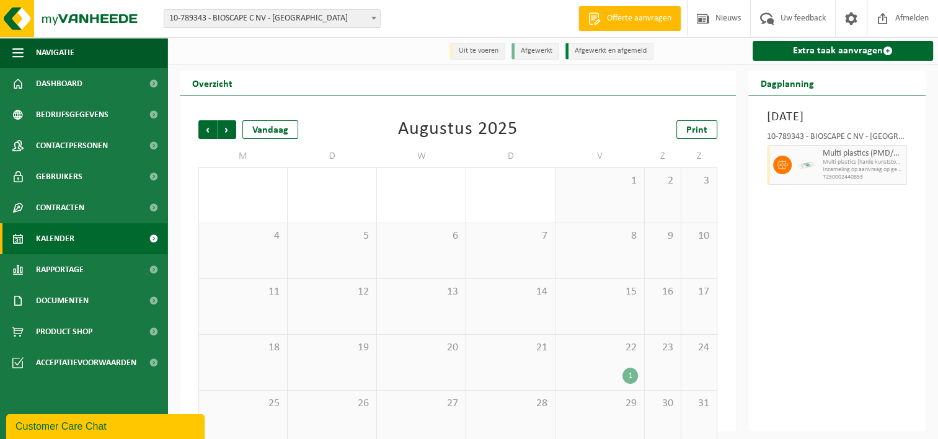
click at [562, 368] on div "1" at bounding box center [600, 376] width 76 height 16
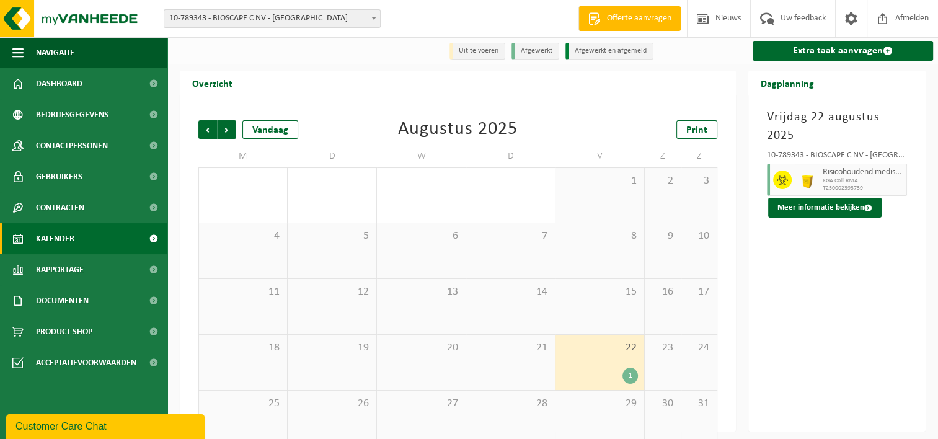
click at [562, 368] on div "1" at bounding box center [600, 376] width 76 height 16
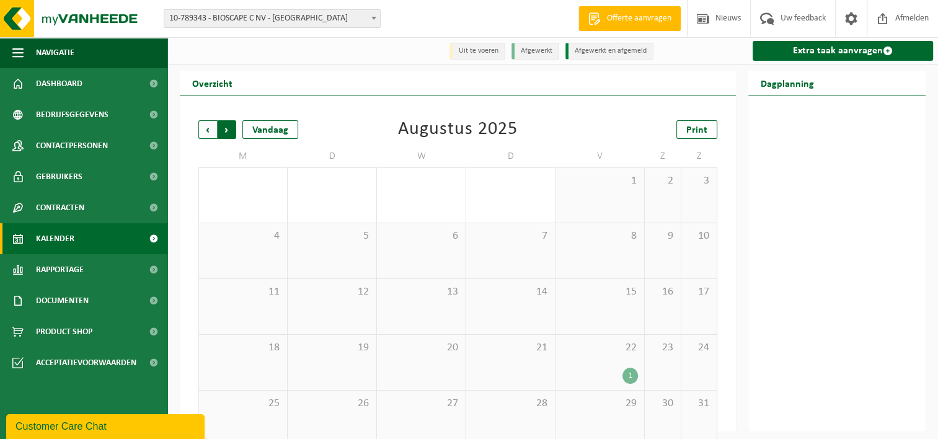
click at [201, 128] on span "Vorige" at bounding box center [207, 129] width 19 height 19
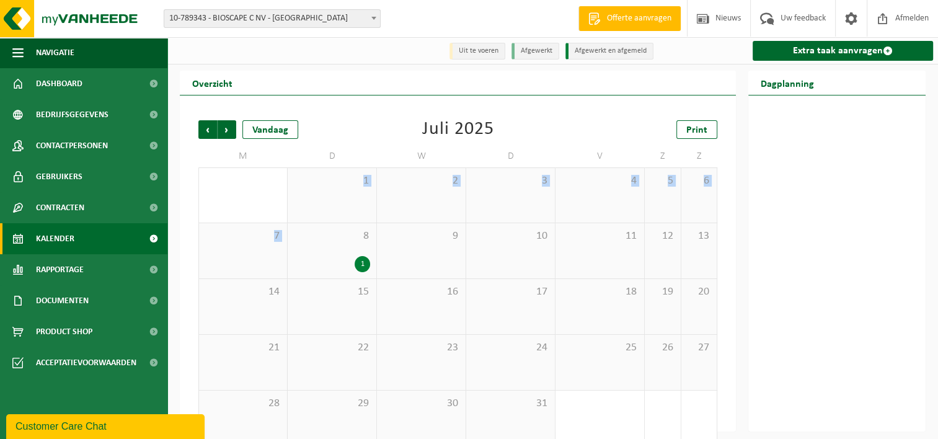
drag, startPoint x: 301, startPoint y: 211, endPoint x: 309, endPoint y: 238, distance: 27.8
click at [309, 238] on tbody "30 1 2 3 4 5 6 7 8 1 9 10 11 12 13 14 15 16 17 18 19 20 21 22 23 24 25 26 27 28…" at bounding box center [457, 306] width 519 height 279
click at [309, 238] on span "8" at bounding box center [332, 236] width 76 height 14
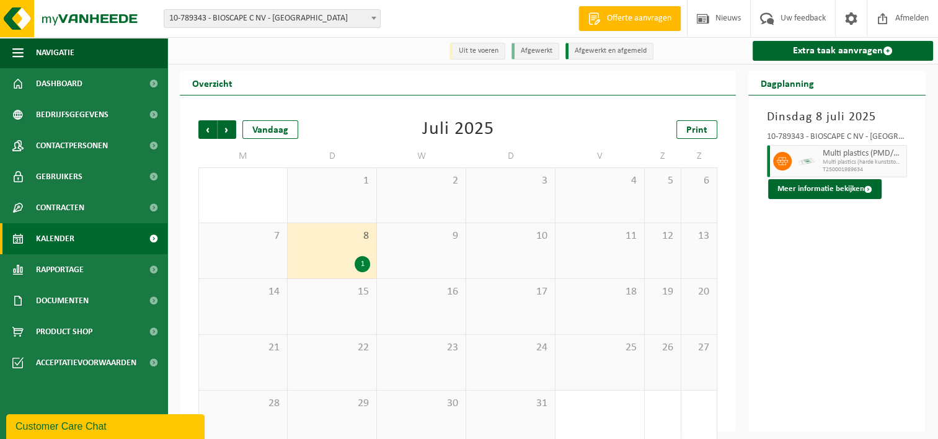
click at [197, 133] on div "Vorige Volgende Vandaag Juli 2025 Print M D W D V Z Z 30 1 2 3 4 5 6 7 8 1 9 10…" at bounding box center [457, 283] width 531 height 351
click at [207, 133] on span "Vorige" at bounding box center [207, 129] width 19 height 19
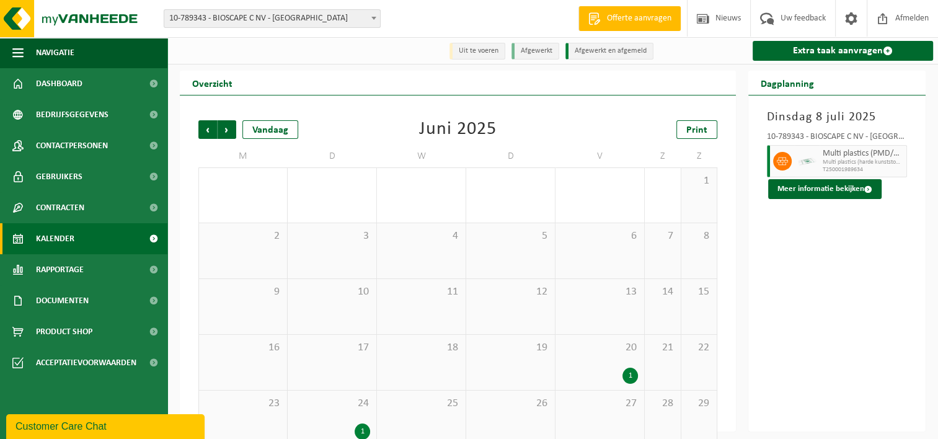
click at [579, 359] on div "20 1" at bounding box center [599, 362] width 89 height 55
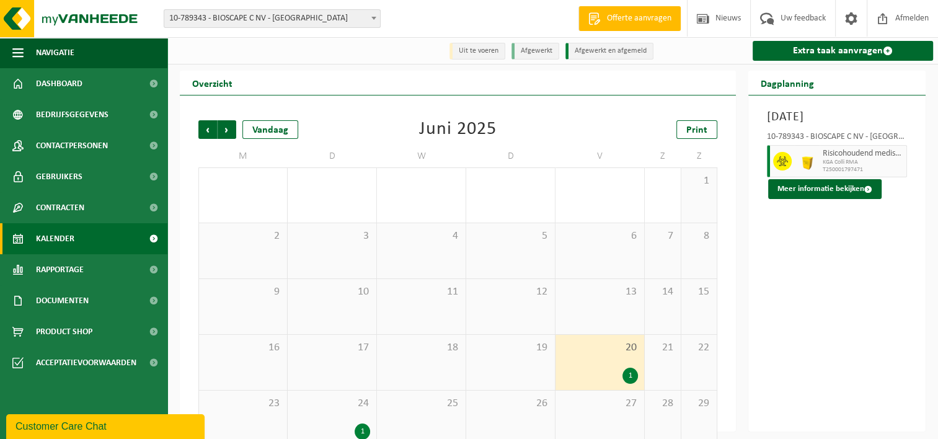
click at [316, 410] on span "24" at bounding box center [332, 404] width 76 height 14
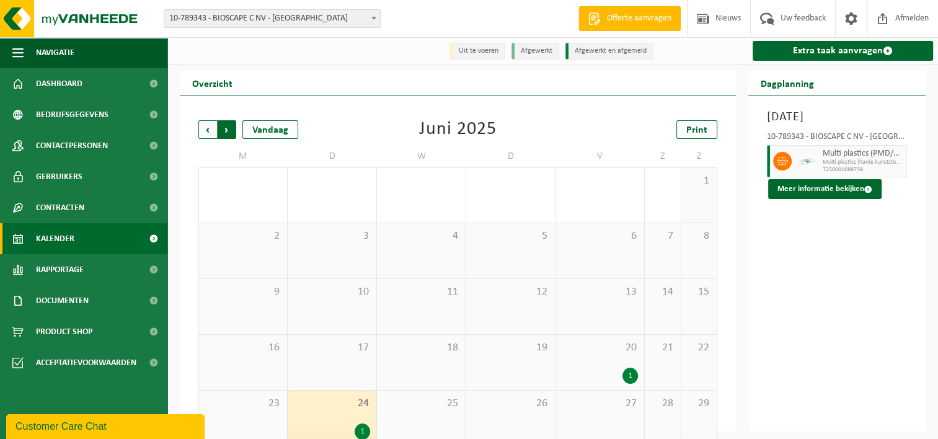
click at [205, 130] on span "Vorige" at bounding box center [207, 129] width 19 height 19
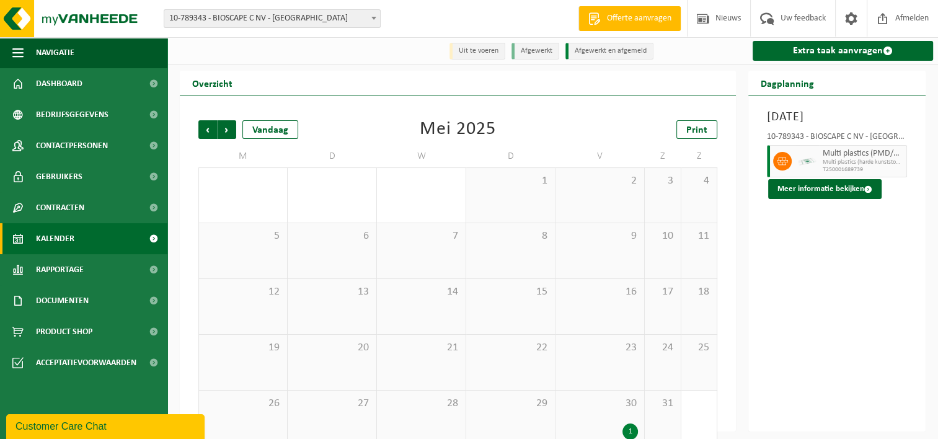
scroll to position [20, 0]
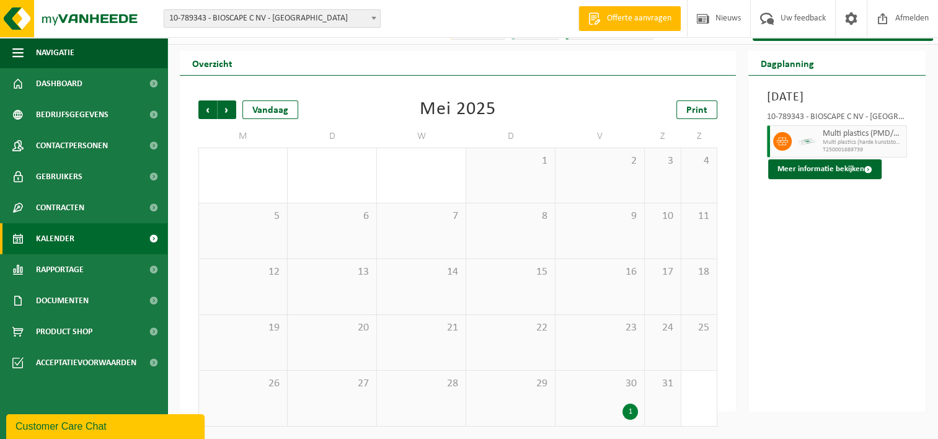
click at [595, 405] on div "1" at bounding box center [600, 411] width 76 height 16
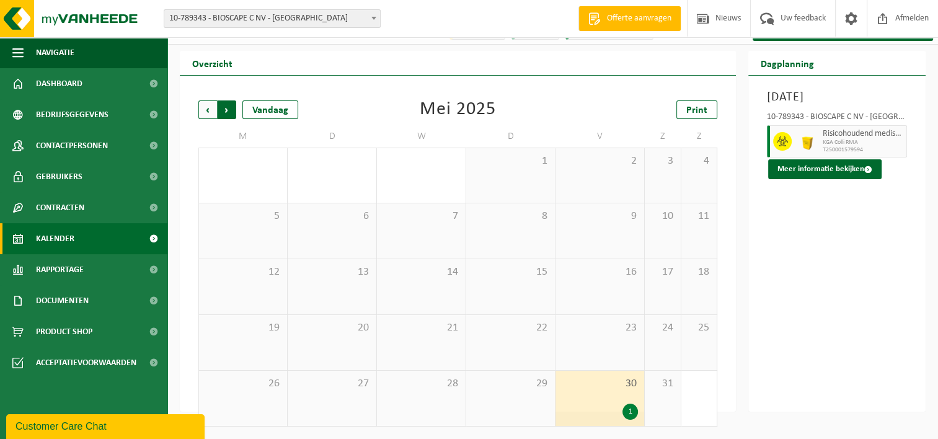
click at [202, 112] on span "Vorige" at bounding box center [207, 109] width 19 height 19
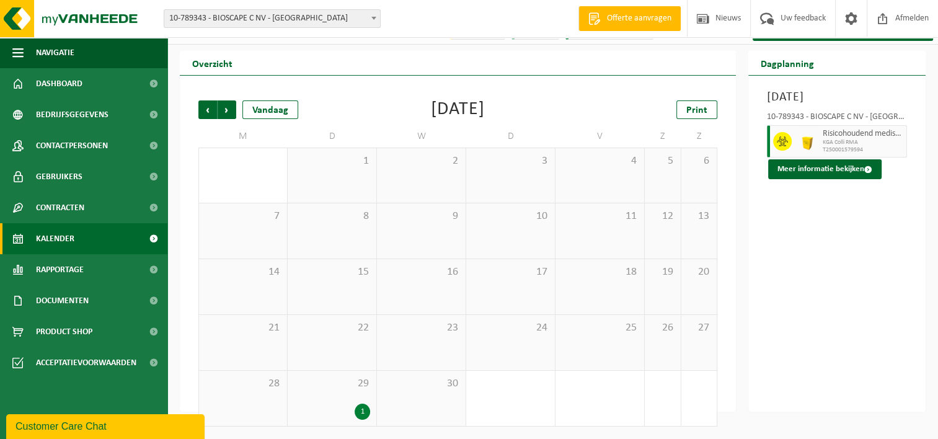
click at [319, 350] on div "22" at bounding box center [332, 342] width 89 height 55
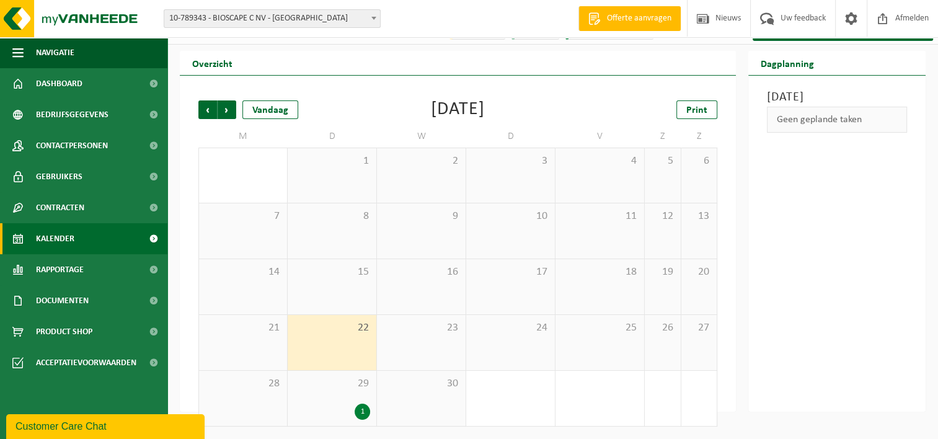
click at [322, 379] on span "29" at bounding box center [332, 384] width 76 height 14
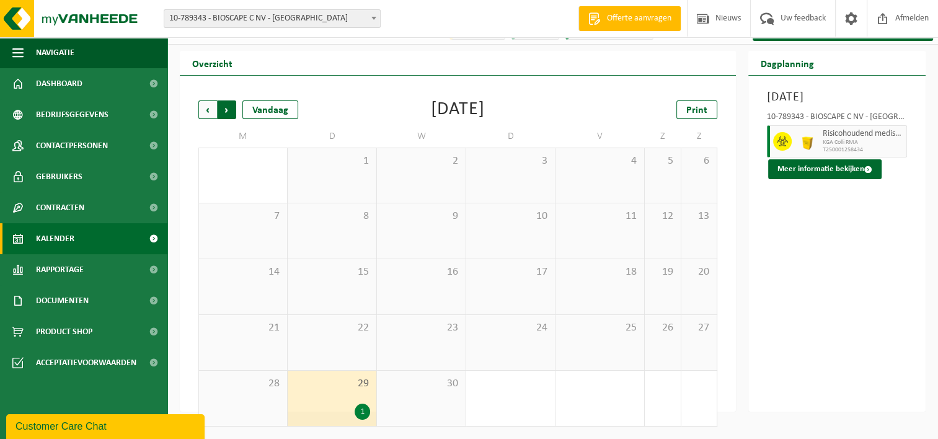
click at [211, 105] on span "Vorige" at bounding box center [207, 109] width 19 height 19
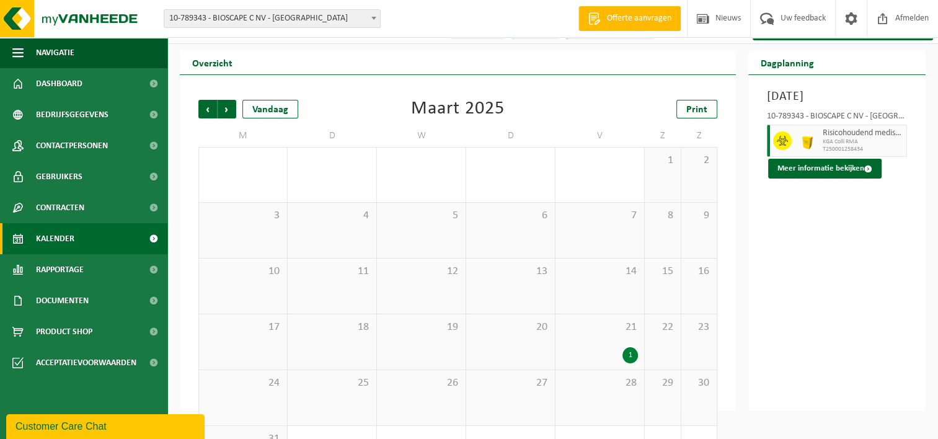
click at [593, 335] on div "21 1" at bounding box center [599, 341] width 89 height 55
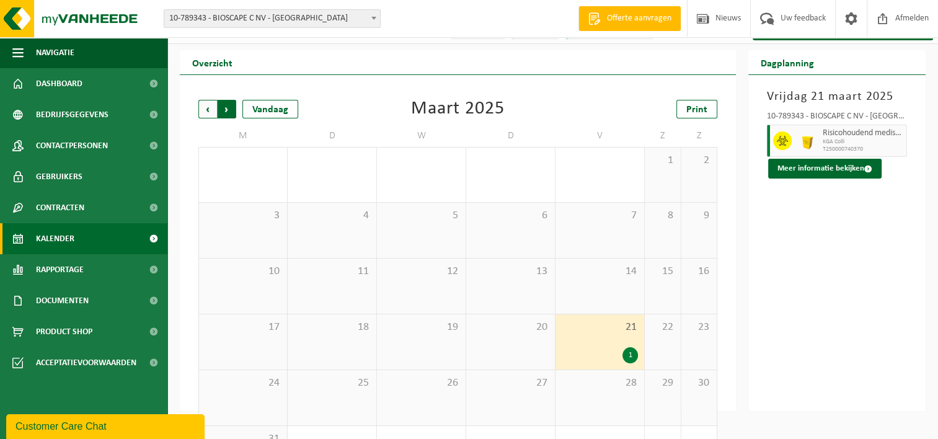
click at [208, 109] on span "Vorige" at bounding box center [207, 109] width 19 height 19
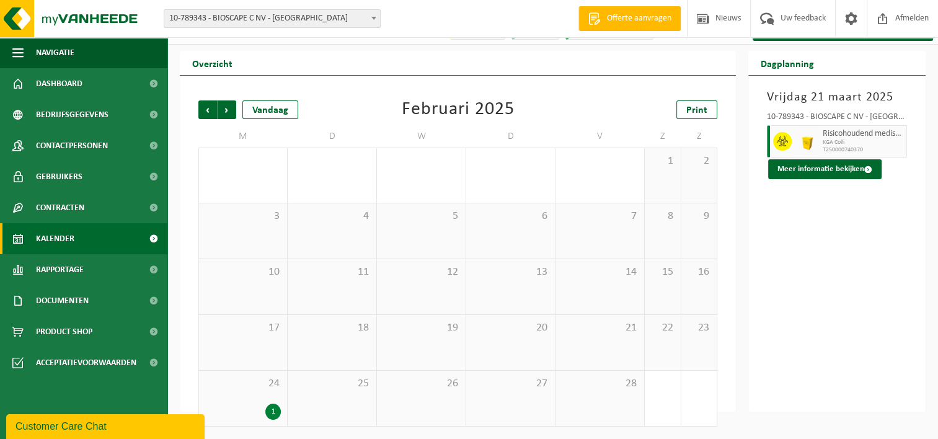
click at [227, 384] on span "24" at bounding box center [243, 384] width 76 height 14
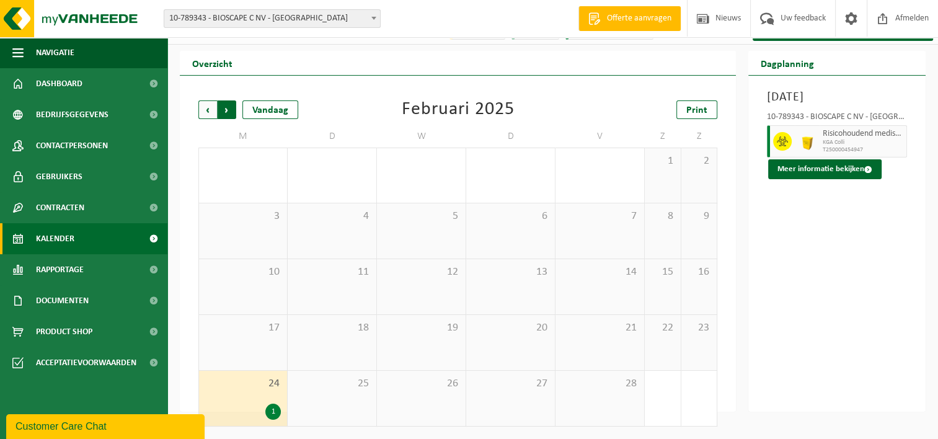
click at [200, 110] on span "Vorige" at bounding box center [207, 109] width 19 height 19
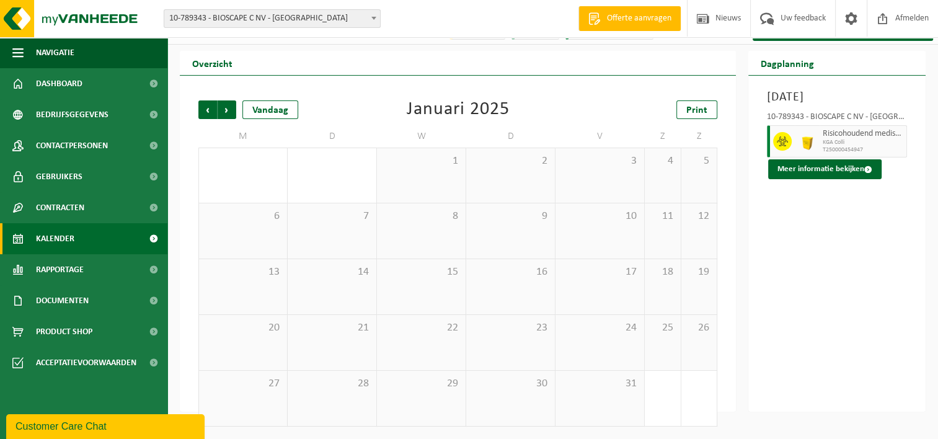
click at [352, 18] on span "10-789343 - BIOSCAPE C NV - [GEOGRAPHIC_DATA]" at bounding box center [272, 18] width 216 height 17
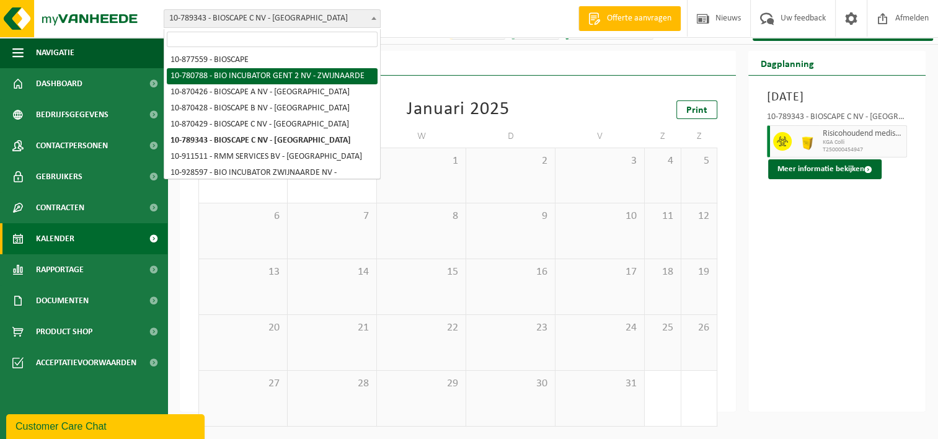
select select "28675"
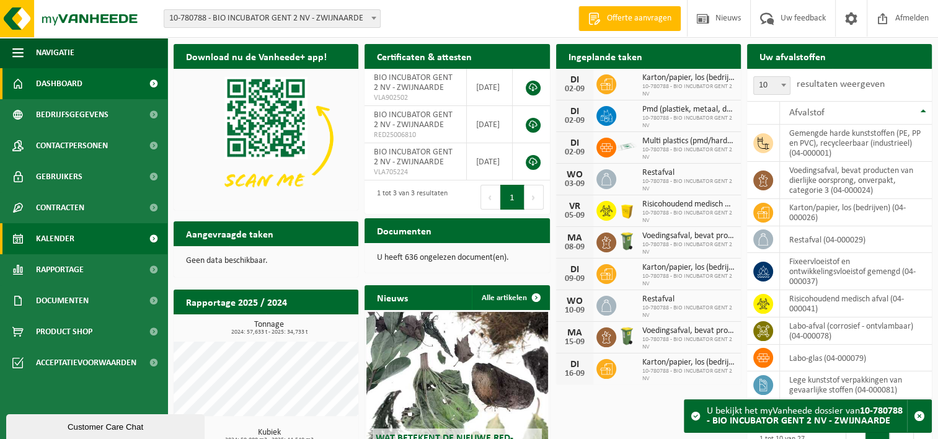
click at [73, 237] on span "Kalender" at bounding box center [55, 238] width 38 height 31
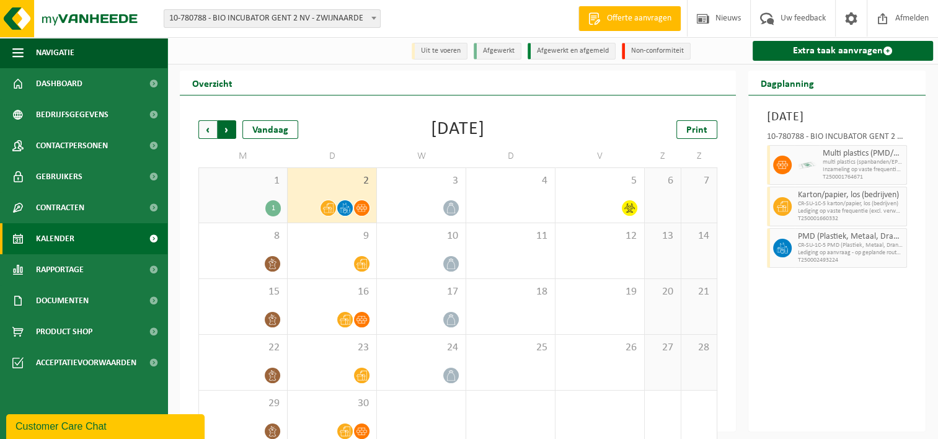
click at [208, 135] on span "Vorige" at bounding box center [207, 129] width 19 height 19
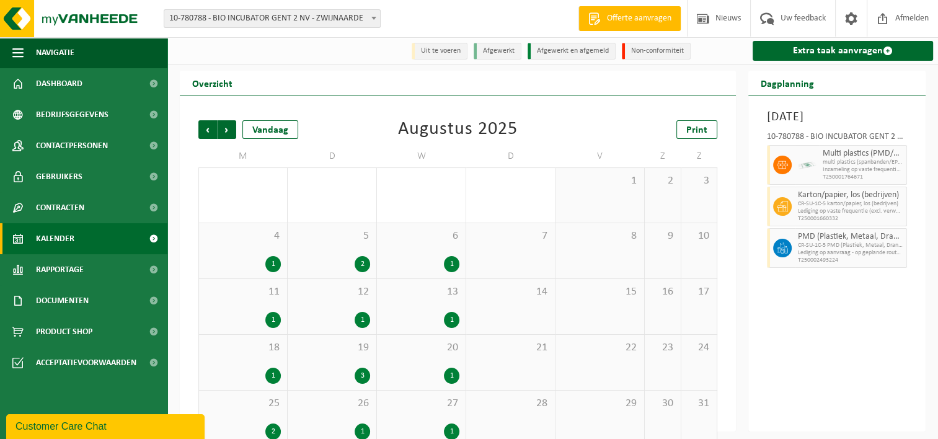
scroll to position [20, 0]
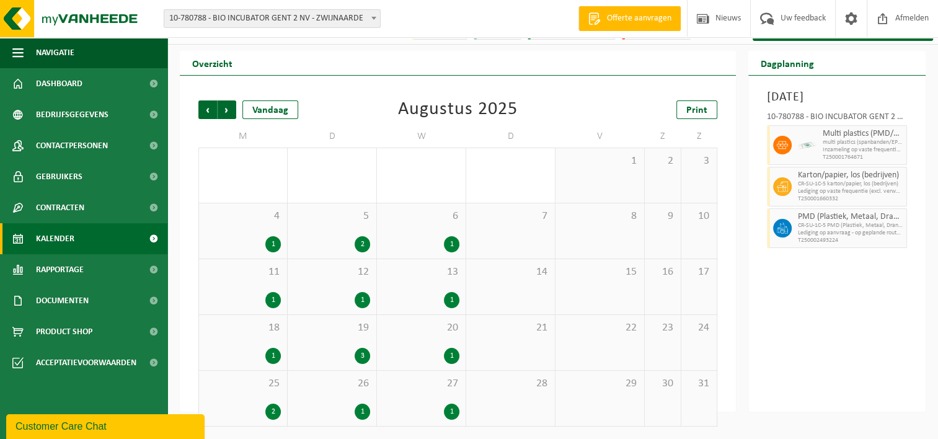
click at [246, 221] on span "4" at bounding box center [243, 216] width 76 height 14
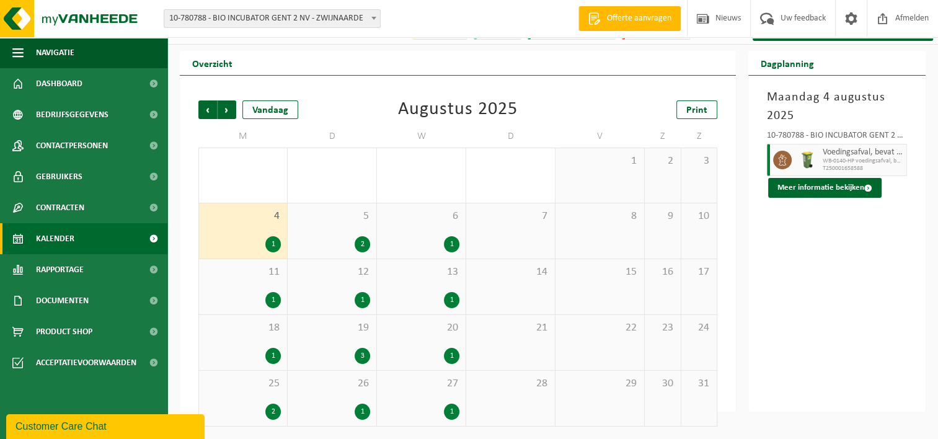
click at [319, 242] on div "2" at bounding box center [332, 244] width 76 height 16
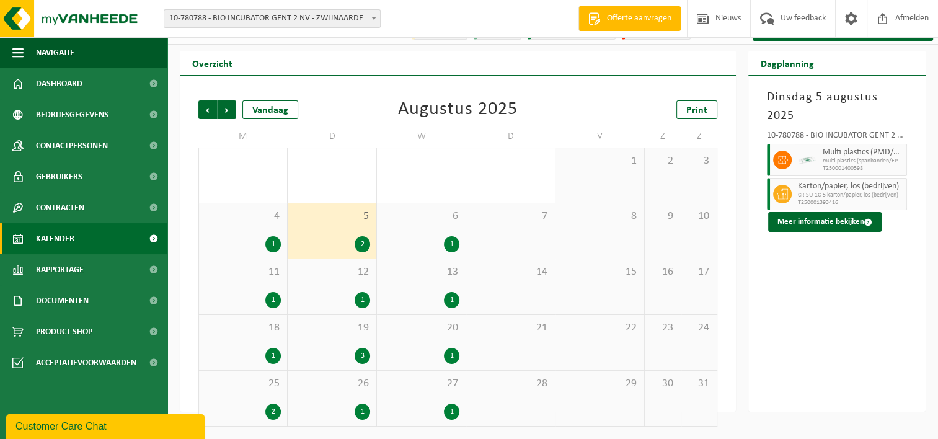
click at [384, 244] on div "1" at bounding box center [421, 244] width 76 height 16
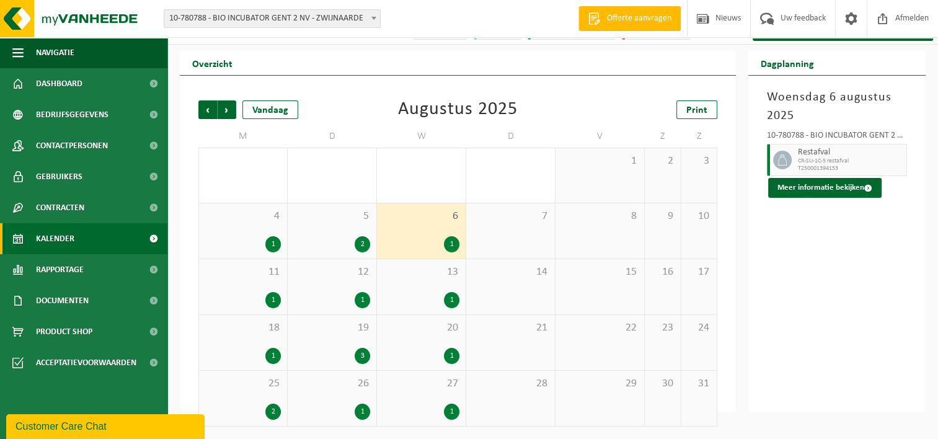
click at [316, 312] on div "12 1" at bounding box center [332, 286] width 89 height 55
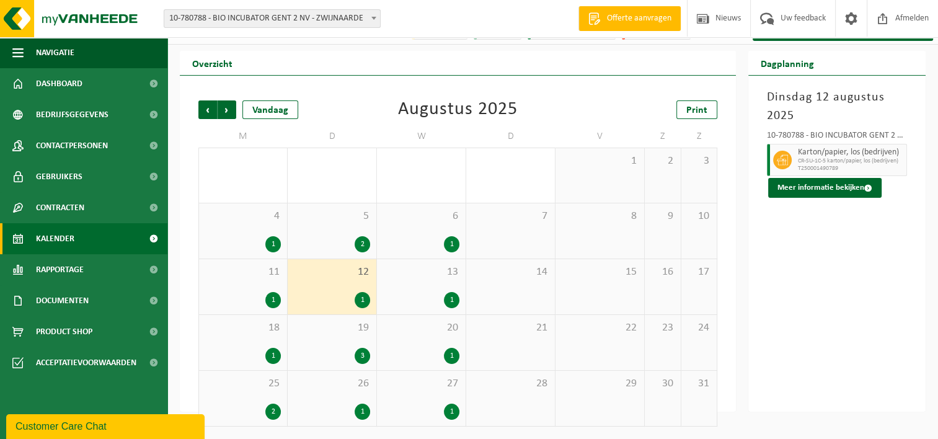
click at [305, 369] on div "19 3" at bounding box center [332, 342] width 89 height 55
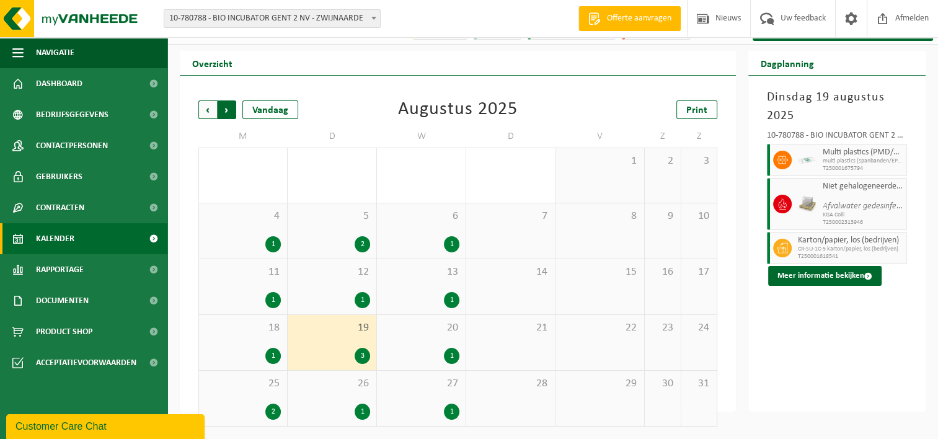
click at [206, 107] on span "Vorige" at bounding box center [207, 109] width 19 height 19
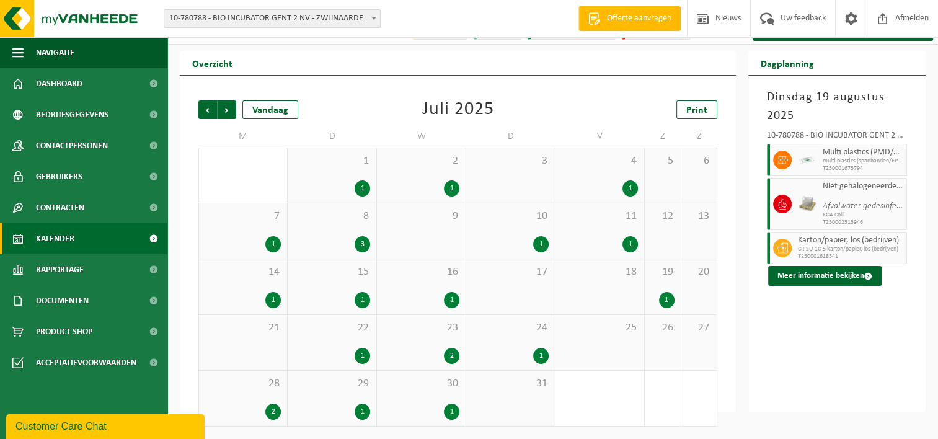
click at [421, 193] on div "1" at bounding box center [421, 188] width 76 height 16
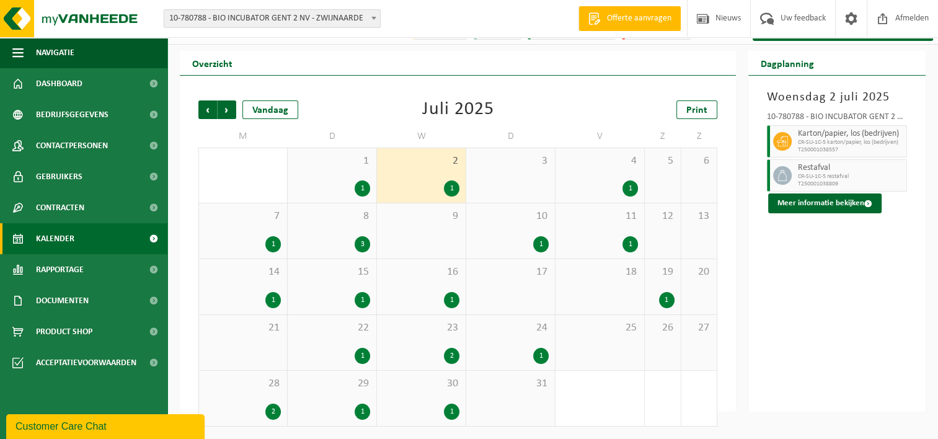
click at [556, 174] on div "4 1" at bounding box center [599, 175] width 89 height 55
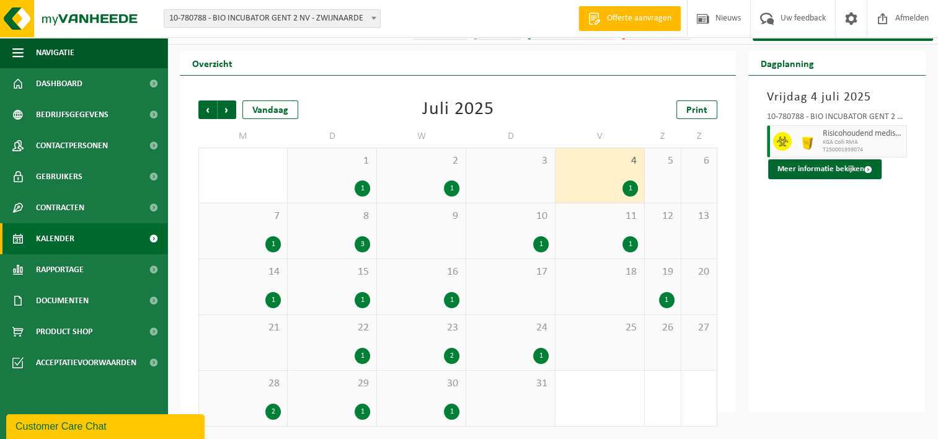
click at [310, 172] on div "1 1" at bounding box center [332, 175] width 89 height 55
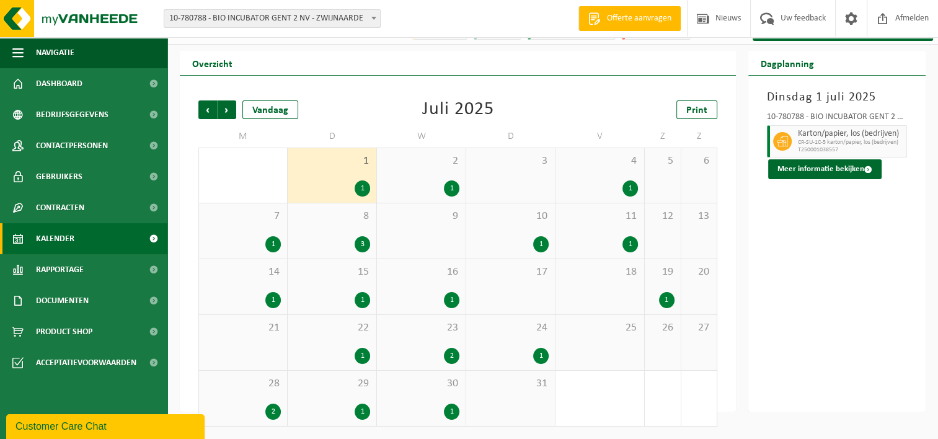
click at [214, 255] on div "7 1" at bounding box center [243, 230] width 88 height 55
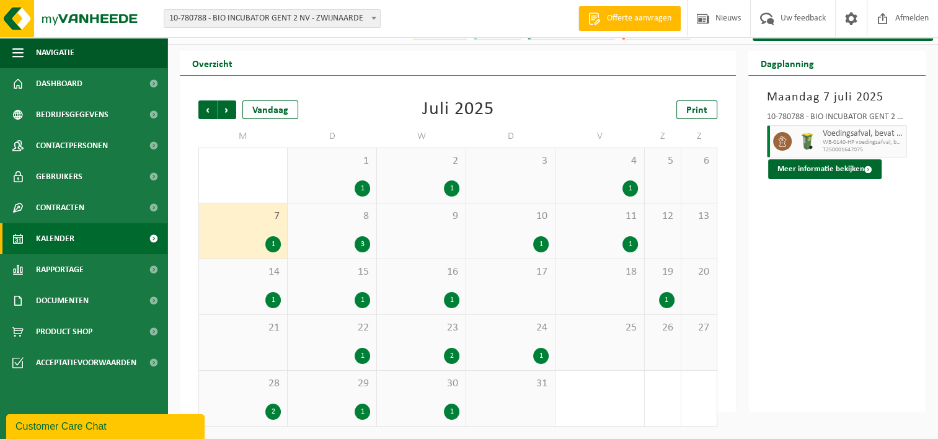
click at [315, 255] on div "8 3" at bounding box center [332, 230] width 89 height 55
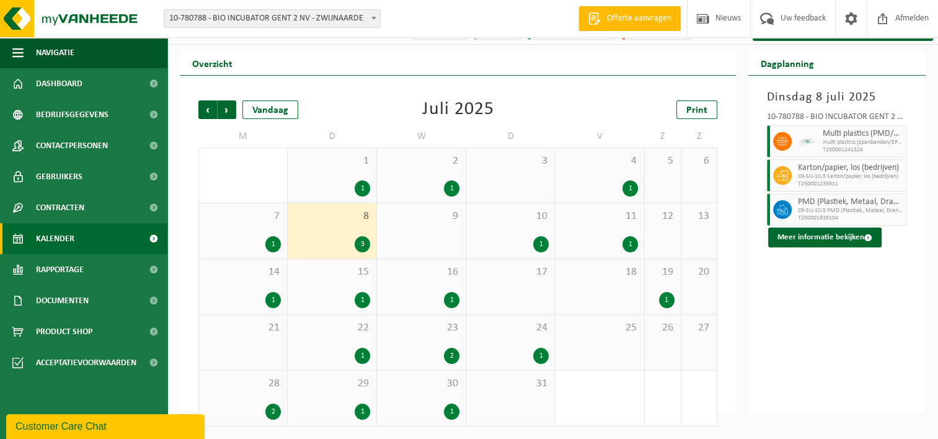
click at [500, 262] on div "17" at bounding box center [510, 286] width 89 height 55
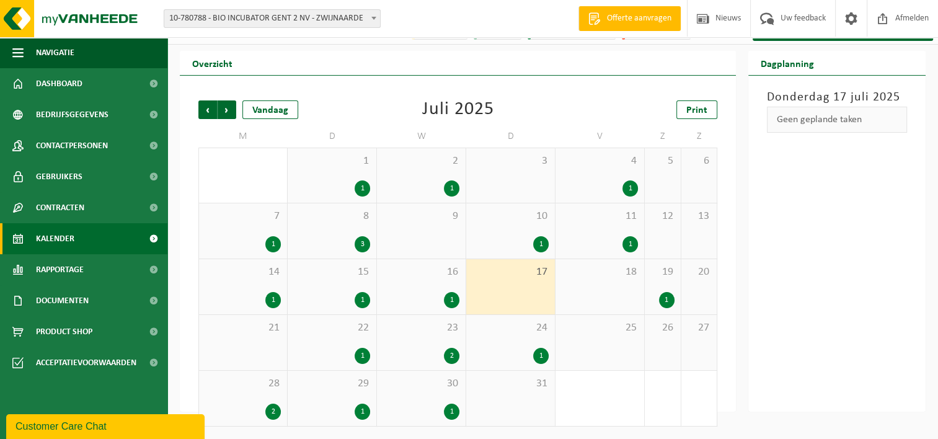
click at [588, 246] on div "1" at bounding box center [600, 244] width 76 height 16
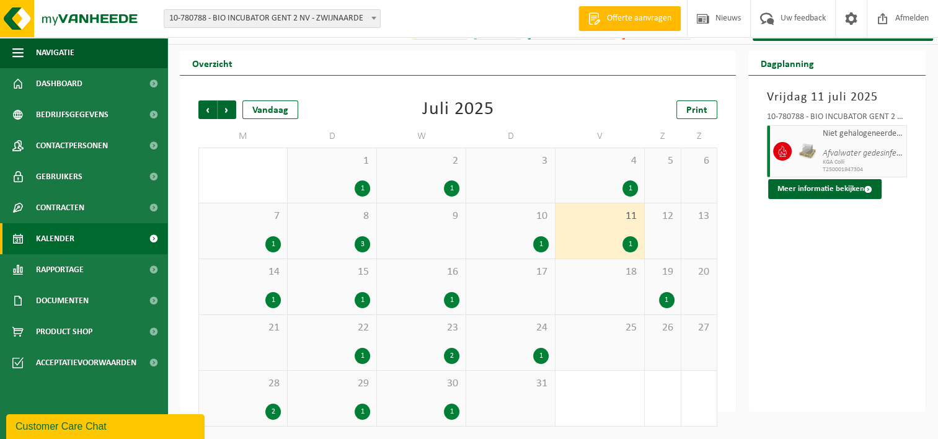
click at [262, 280] on div "14 1" at bounding box center [243, 286] width 88 height 55
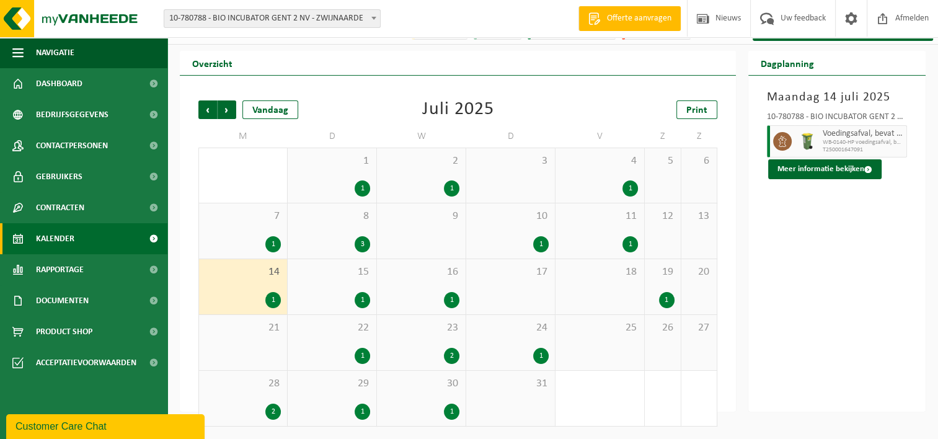
click at [302, 286] on div "15 1" at bounding box center [332, 286] width 89 height 55
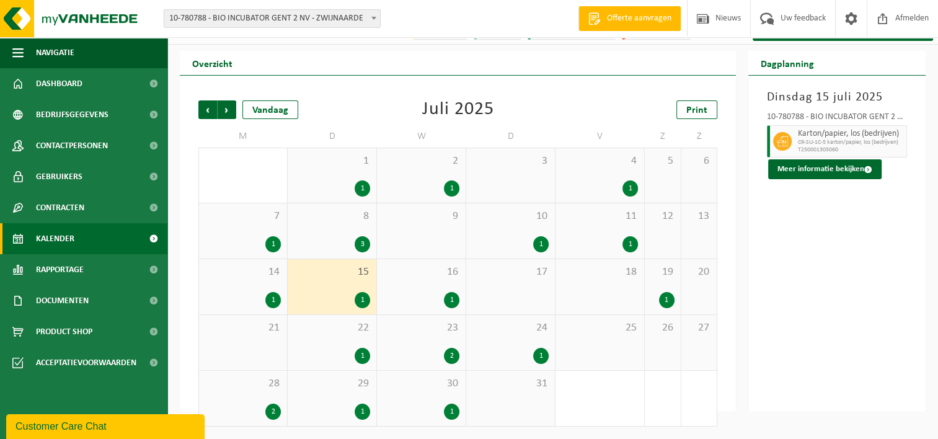
click at [402, 294] on div "1" at bounding box center [421, 300] width 76 height 16
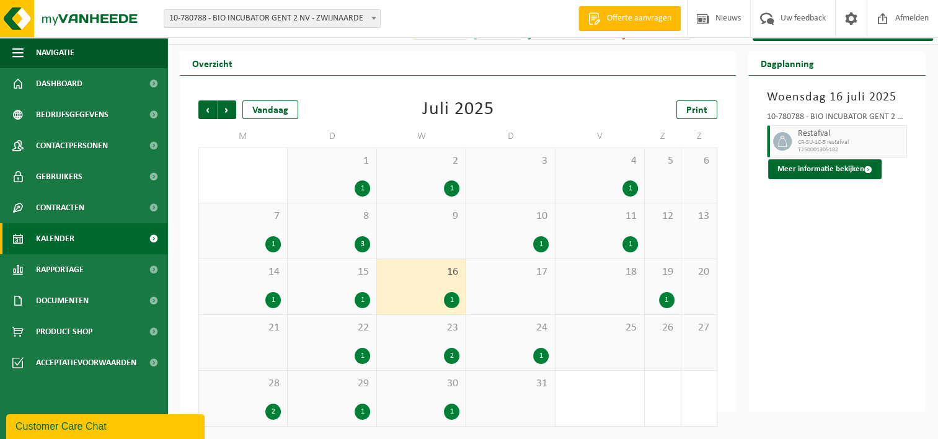
click at [664, 302] on div "1" at bounding box center [666, 300] width 15 height 16
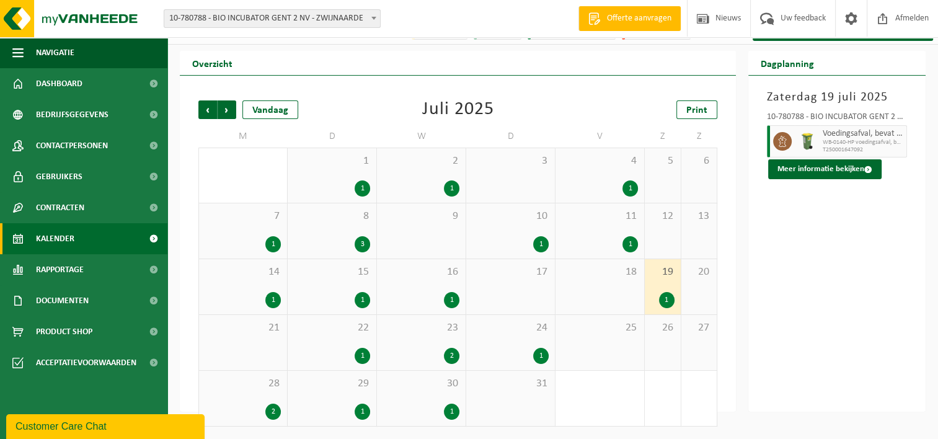
click at [332, 342] on div "22 1" at bounding box center [332, 342] width 89 height 55
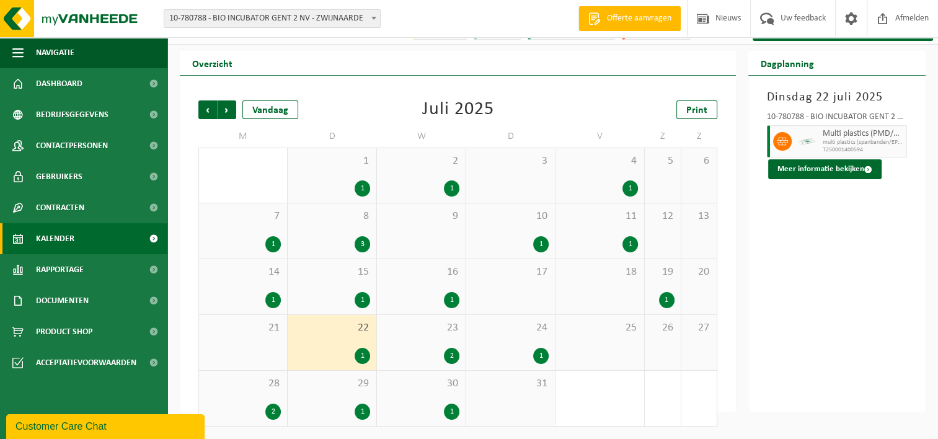
click at [410, 350] on div "2" at bounding box center [421, 356] width 76 height 16
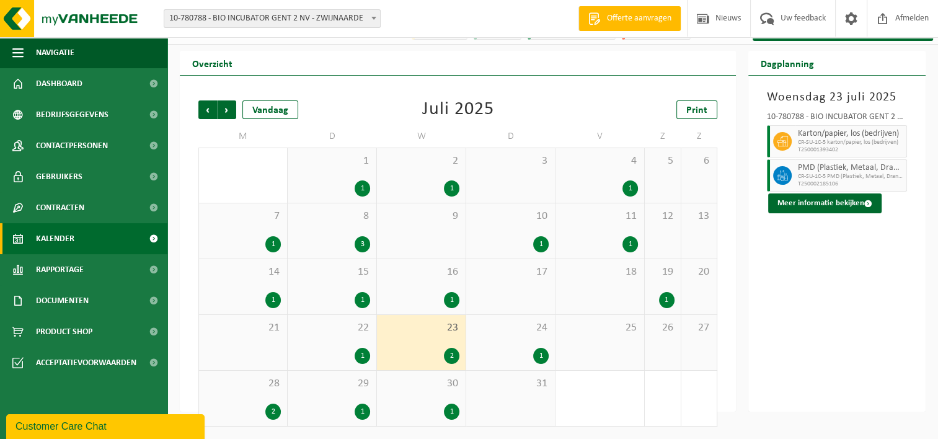
click at [478, 346] on div "24 1" at bounding box center [510, 342] width 89 height 55
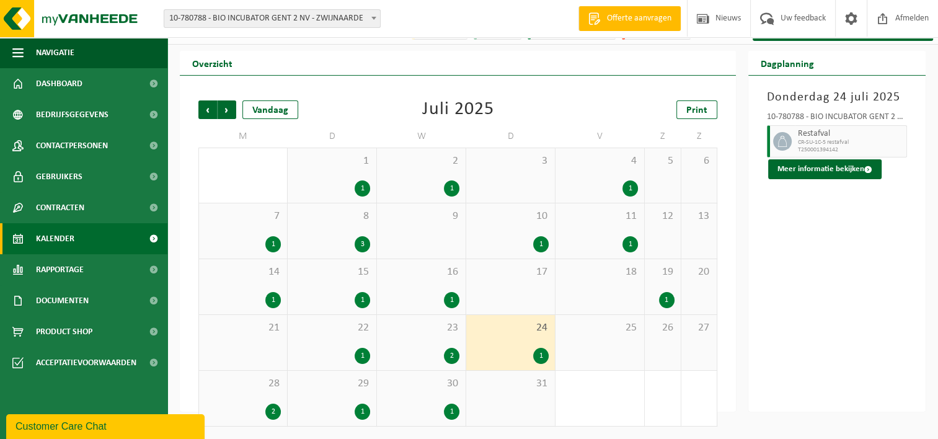
click at [239, 386] on span "28" at bounding box center [243, 384] width 76 height 14
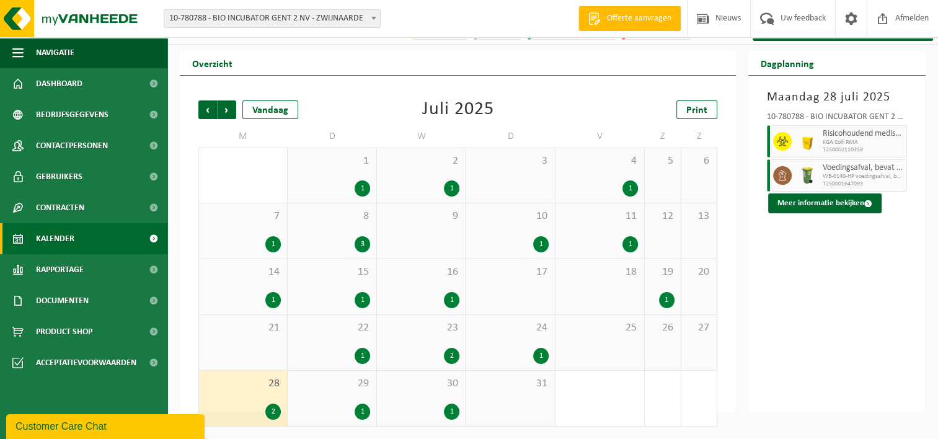
click at [353, 394] on div "29 1" at bounding box center [332, 398] width 89 height 55
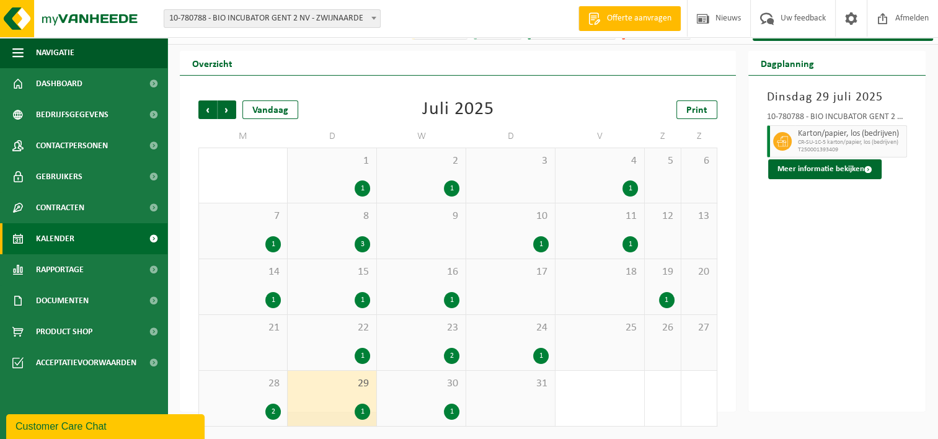
click at [410, 399] on div "30 1" at bounding box center [421, 398] width 89 height 55
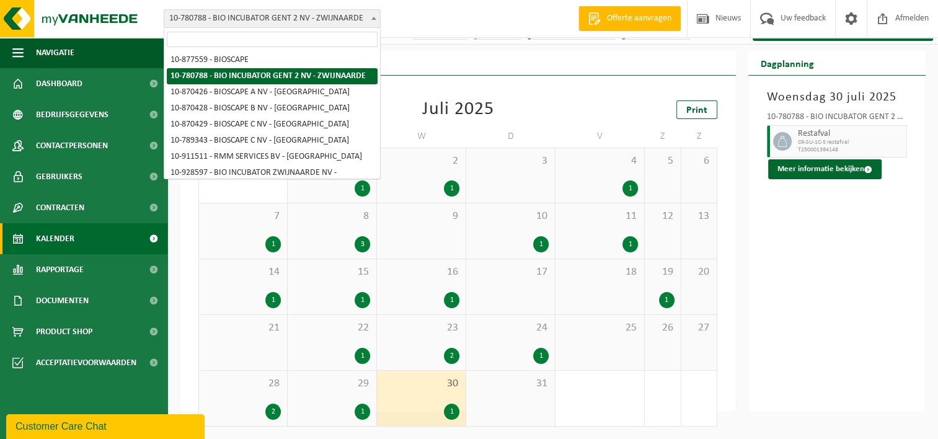
click at [350, 20] on span "10-780788 - BIO INCUBATOR GENT 2 NV - ZWIJNAARDE" at bounding box center [272, 18] width 216 height 17
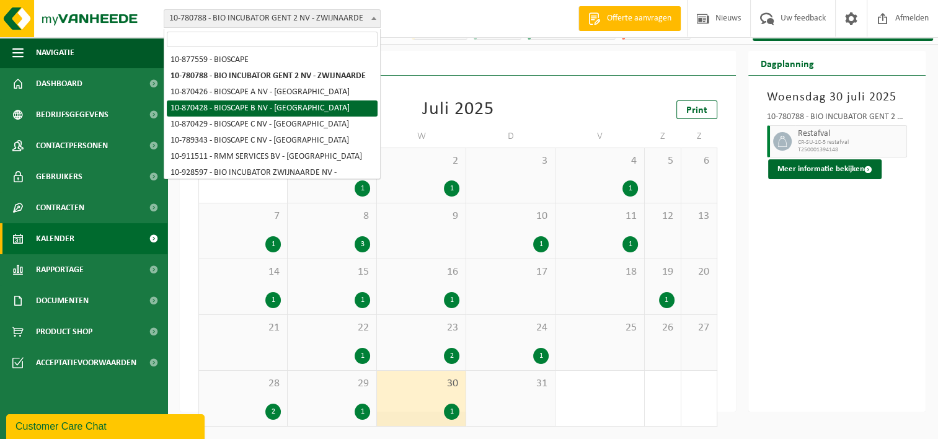
select select "104674"
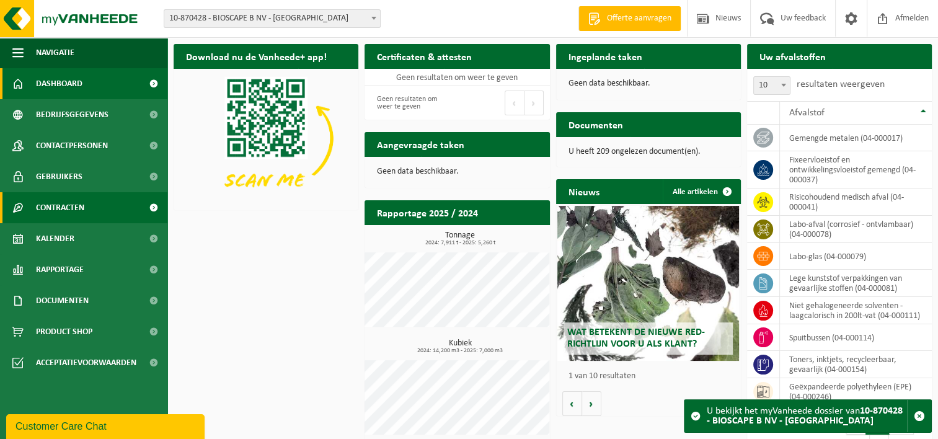
click at [68, 208] on span "Contracten" at bounding box center [60, 207] width 48 height 31
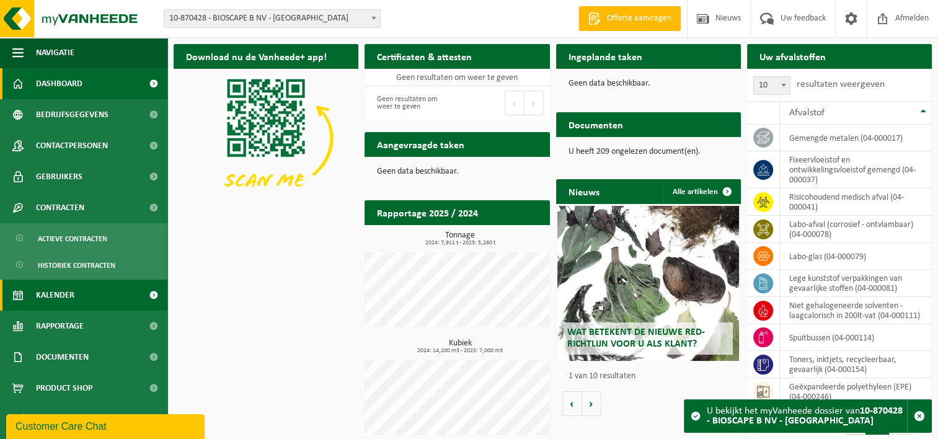
click at [66, 302] on span "Kalender" at bounding box center [55, 295] width 38 height 31
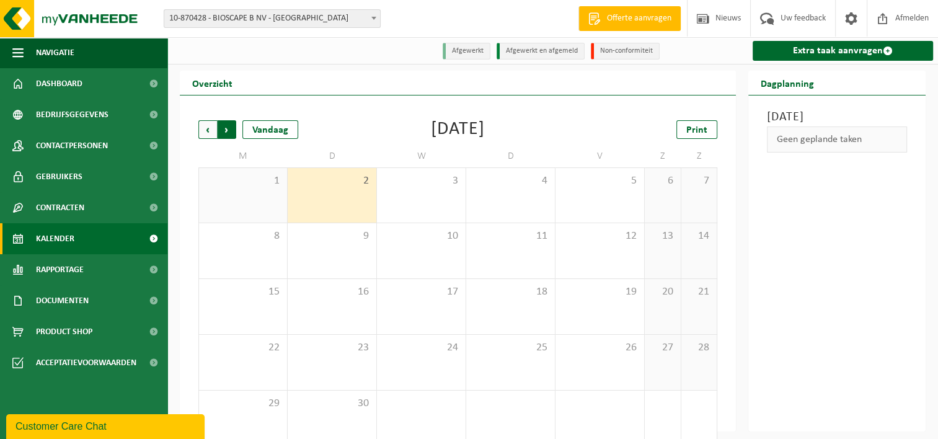
click at [207, 130] on span "Vorige" at bounding box center [207, 129] width 19 height 19
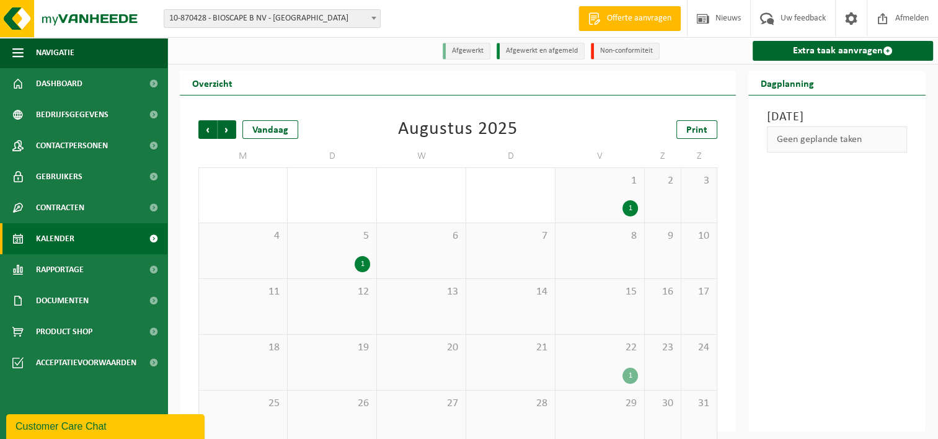
scroll to position [20, 0]
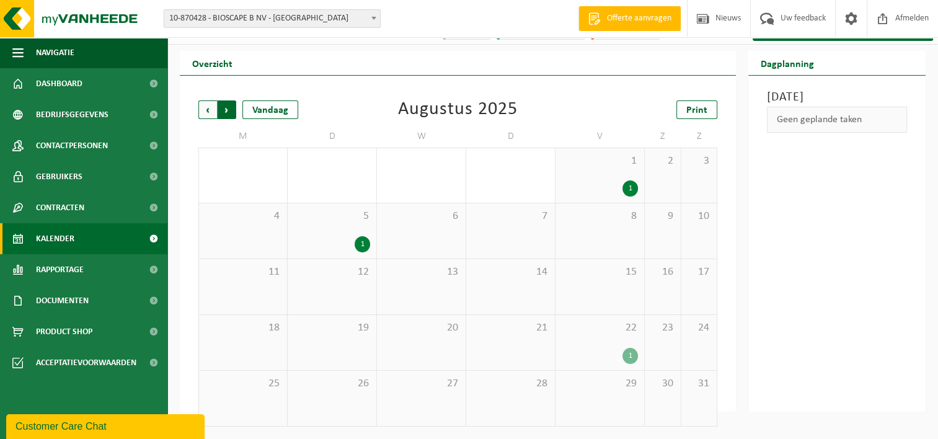
click at [208, 107] on span "Vorige" at bounding box center [207, 109] width 19 height 19
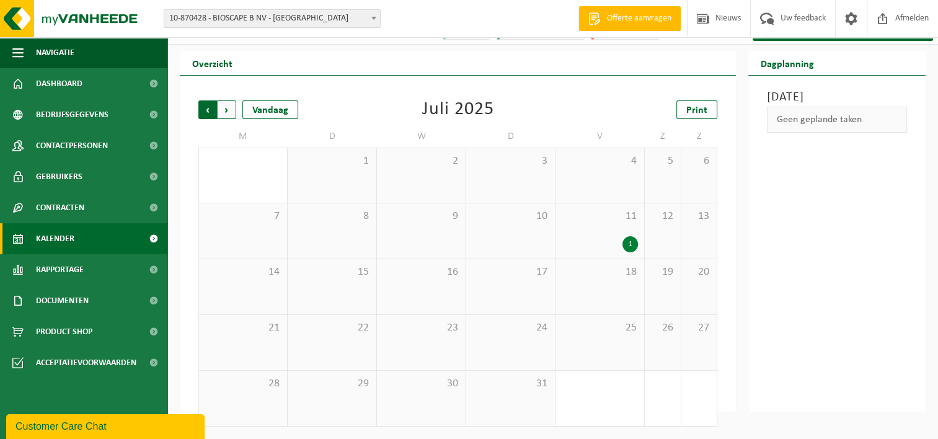
click at [225, 108] on span "Volgende" at bounding box center [227, 109] width 19 height 19
click at [234, 114] on span "Volgende" at bounding box center [227, 109] width 19 height 19
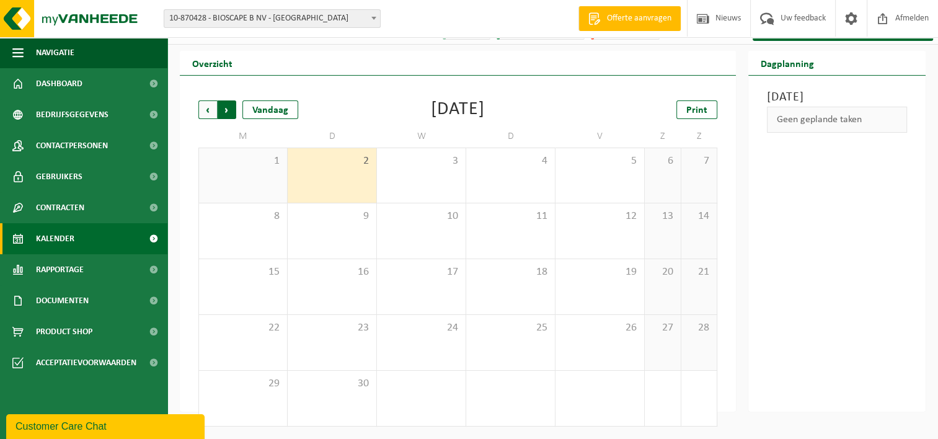
click at [208, 110] on span "Vorige" at bounding box center [207, 109] width 19 height 19
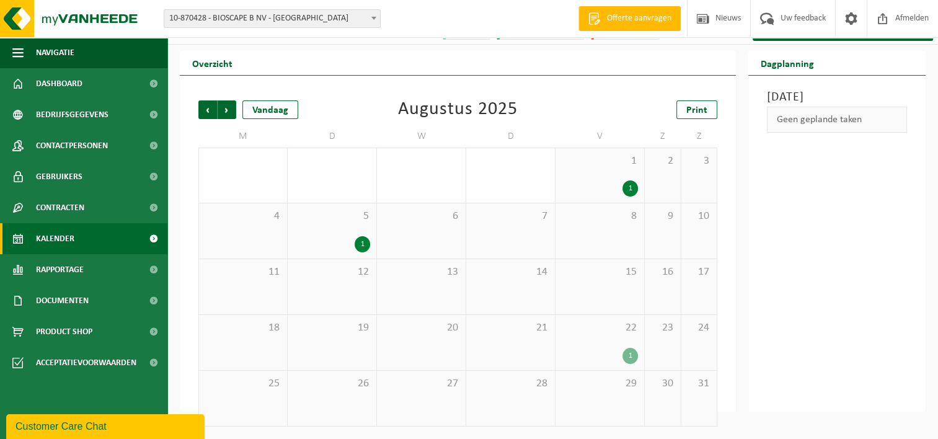
click at [611, 335] on div "22 1" at bounding box center [599, 342] width 89 height 55
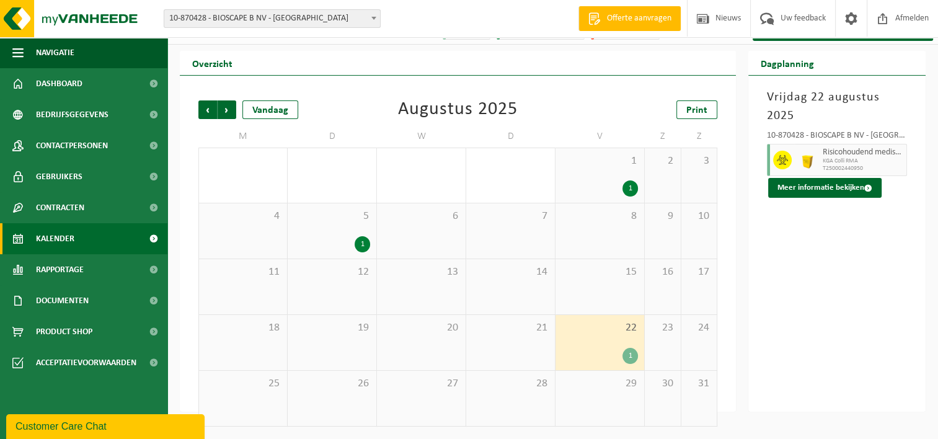
click at [315, 226] on div "5 1" at bounding box center [332, 230] width 89 height 55
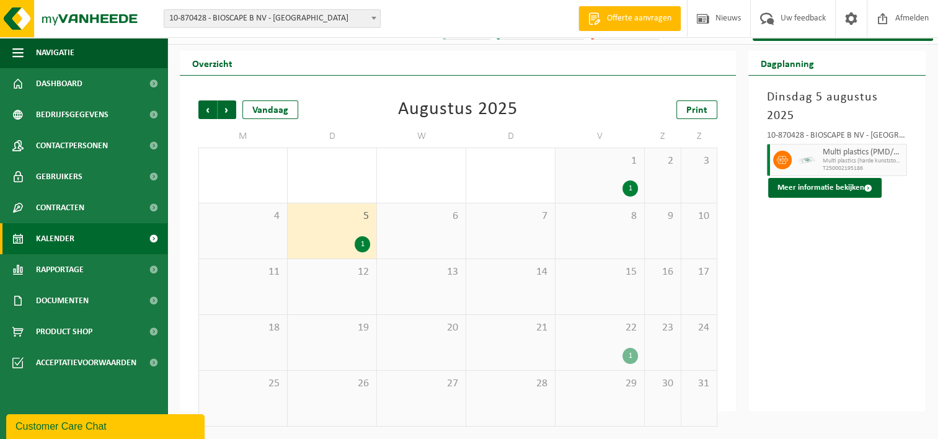
click at [612, 169] on div "1 1" at bounding box center [599, 175] width 89 height 55
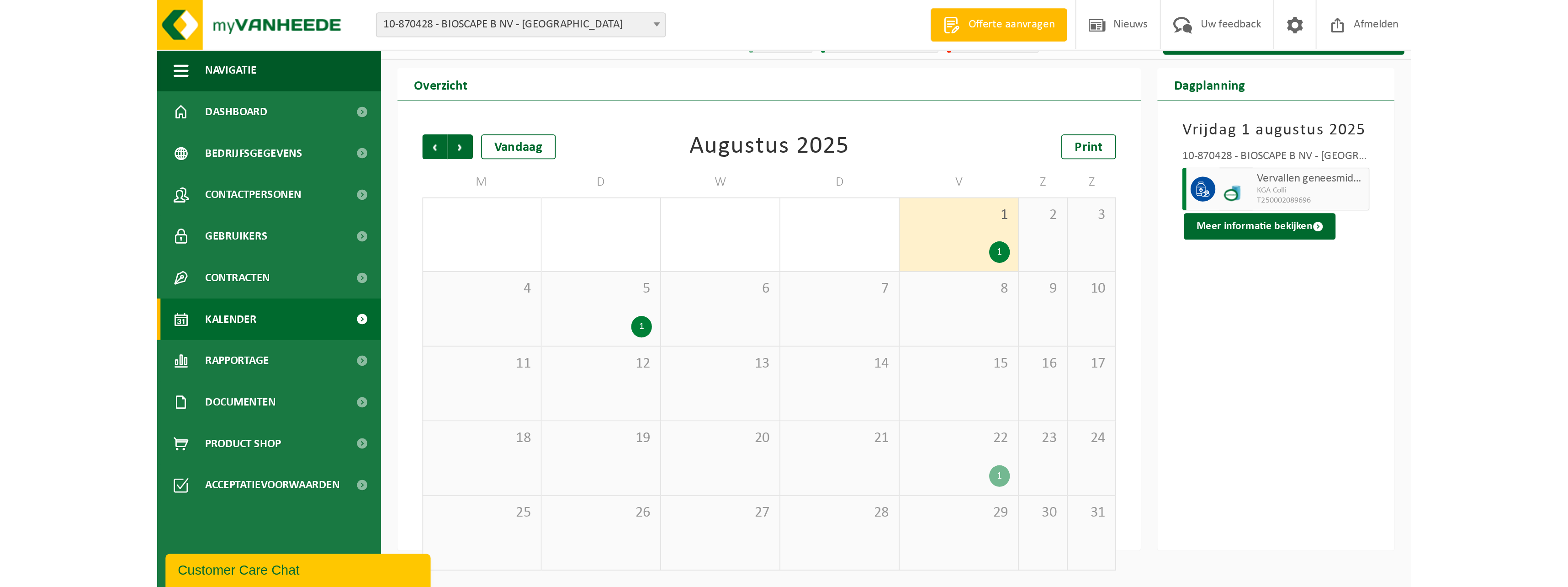
scroll to position [0, 0]
